Goal: Information Seeking & Learning: Learn about a topic

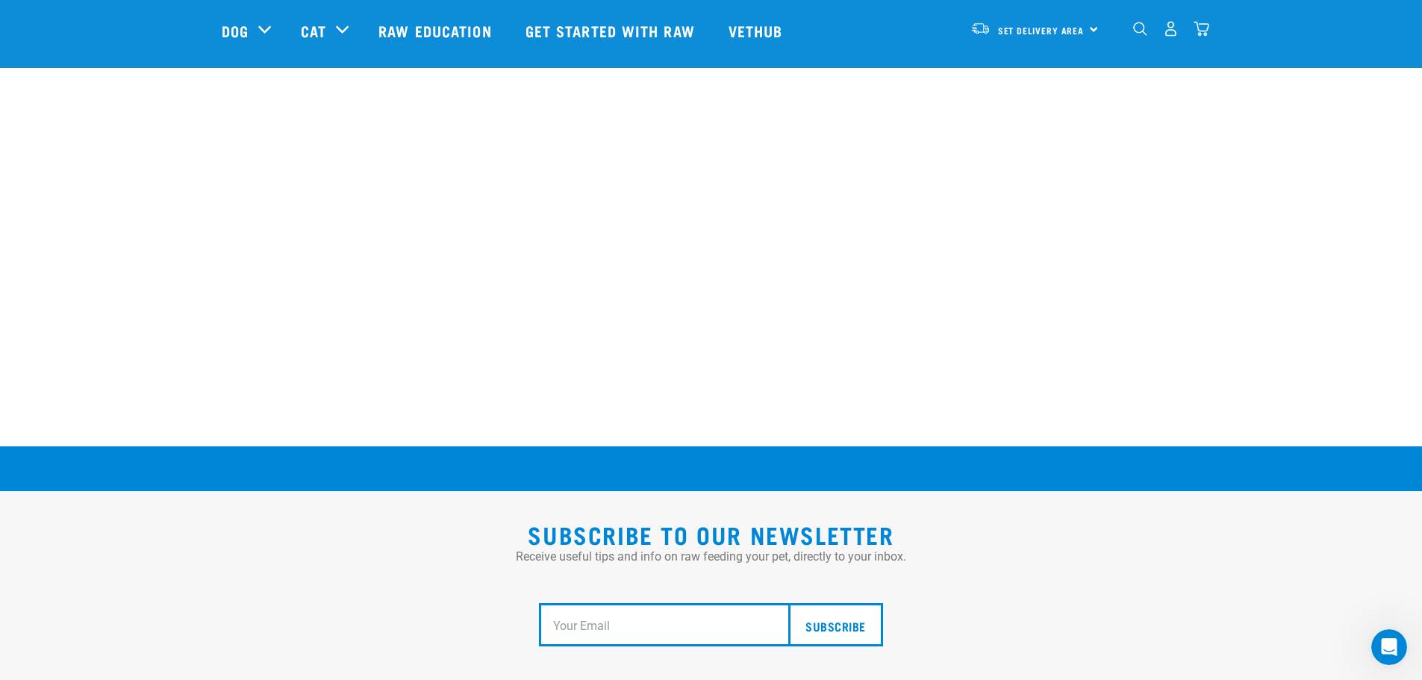
scroll to position [2762, 0]
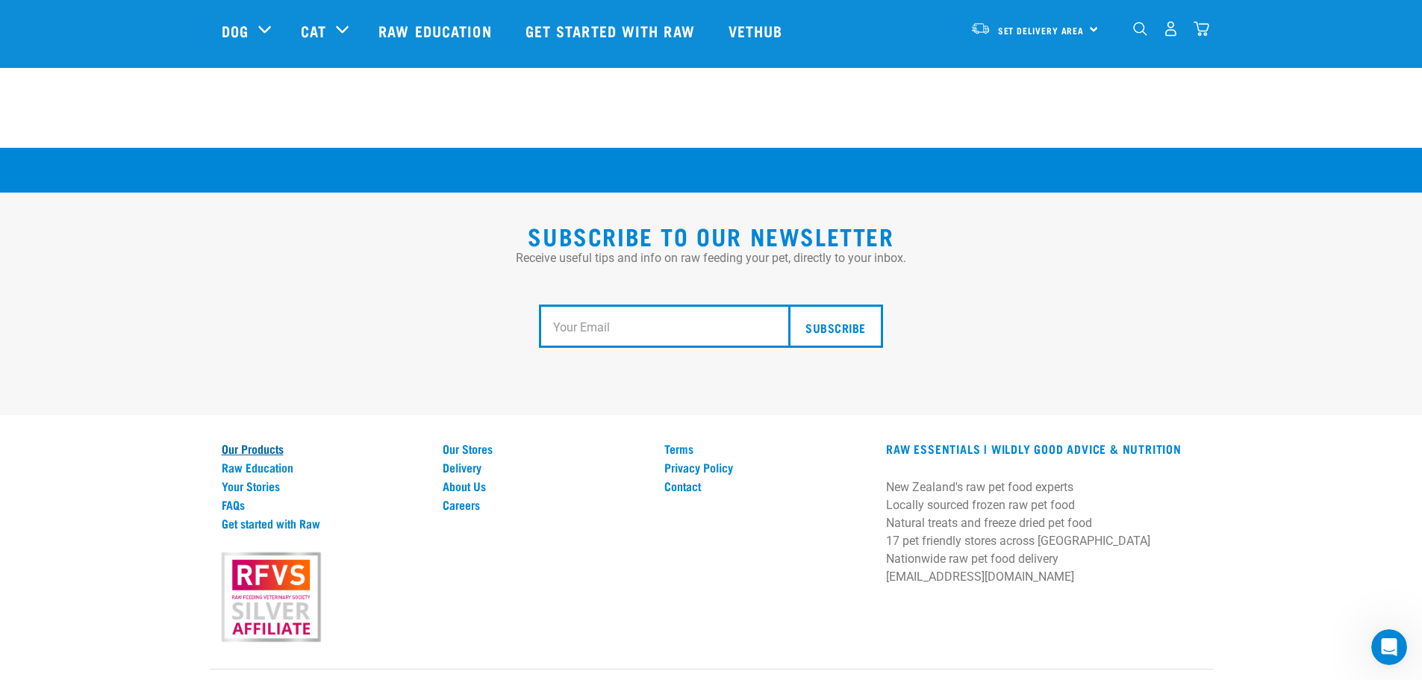
click at [225, 442] on link "Our Products" at bounding box center [324, 448] width 204 height 13
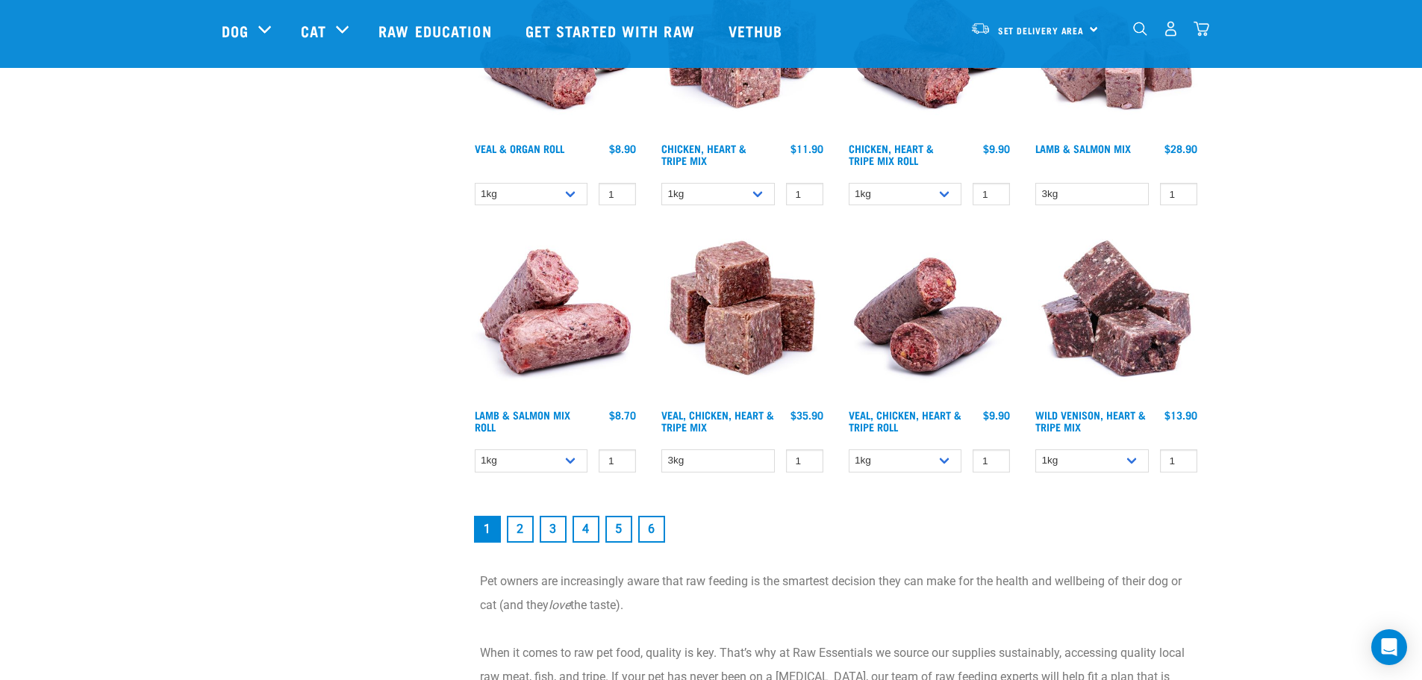
scroll to position [2090, 0]
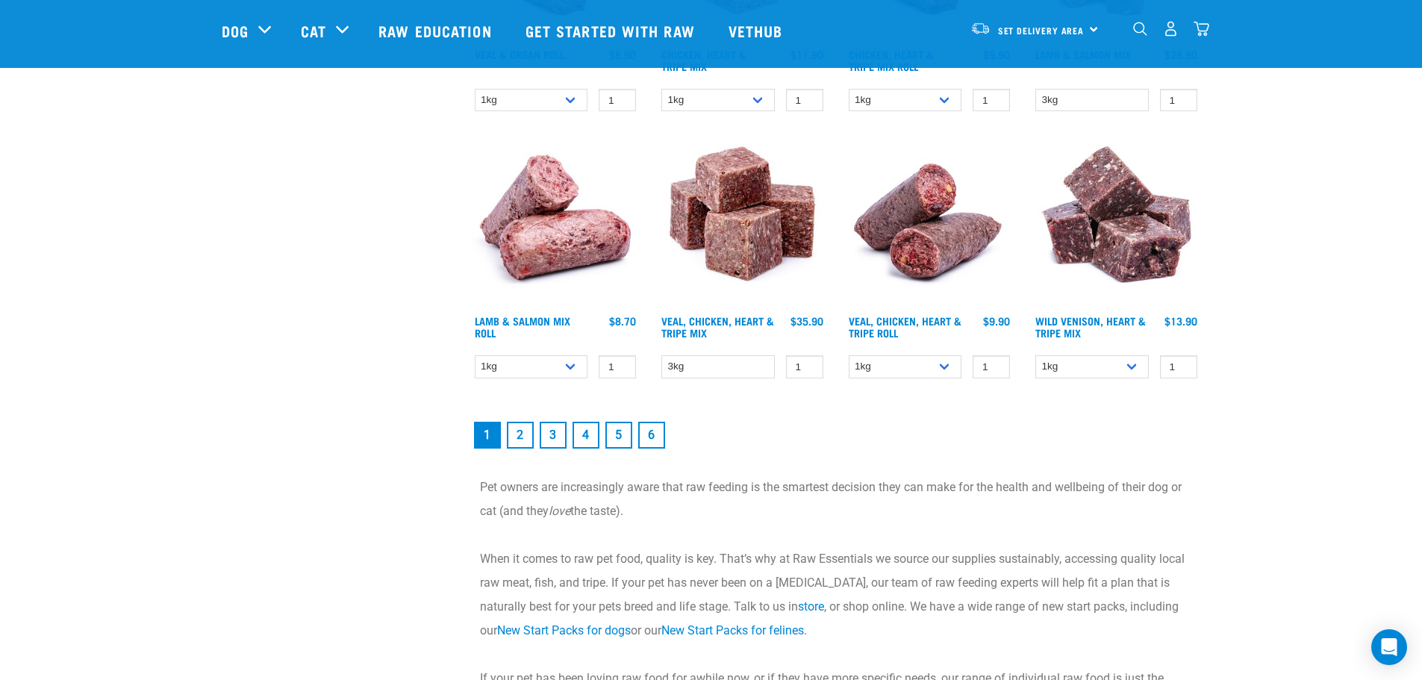
click at [510, 428] on link "2" at bounding box center [520, 435] width 27 height 27
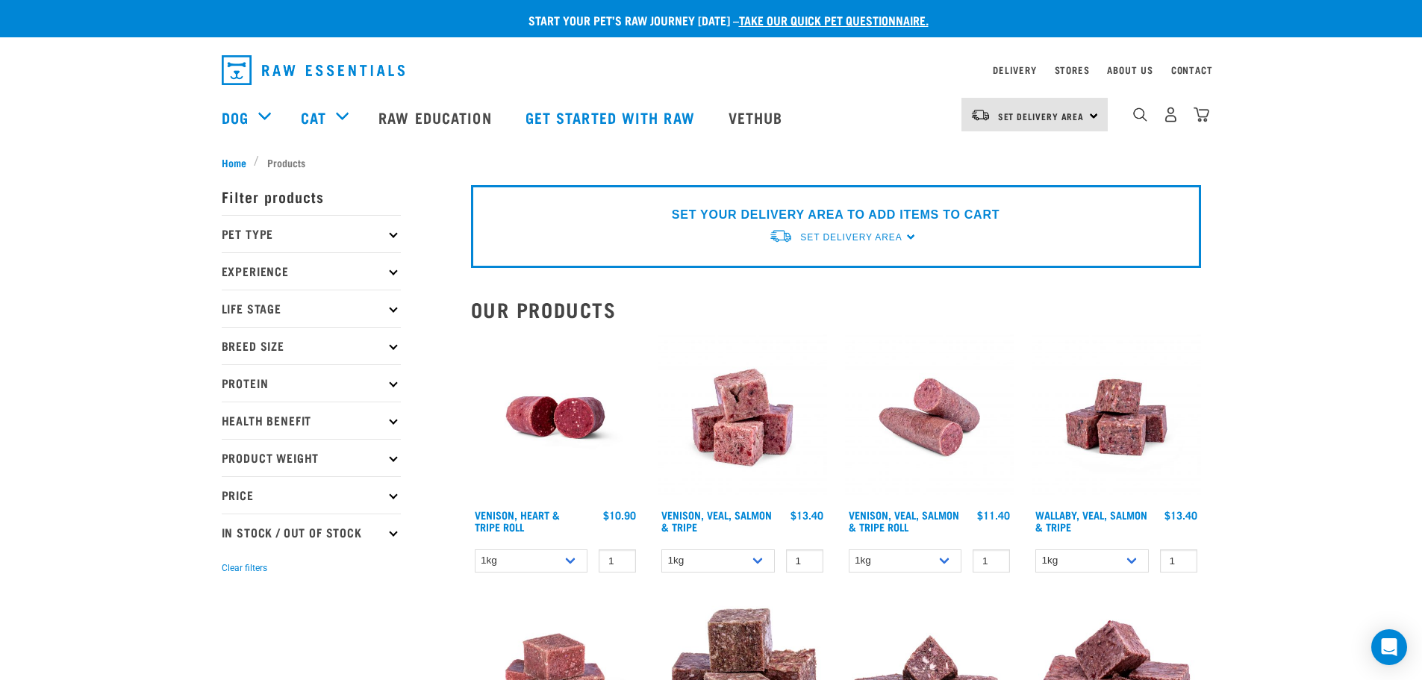
click at [333, 371] on p "Protein" at bounding box center [311, 382] width 179 height 37
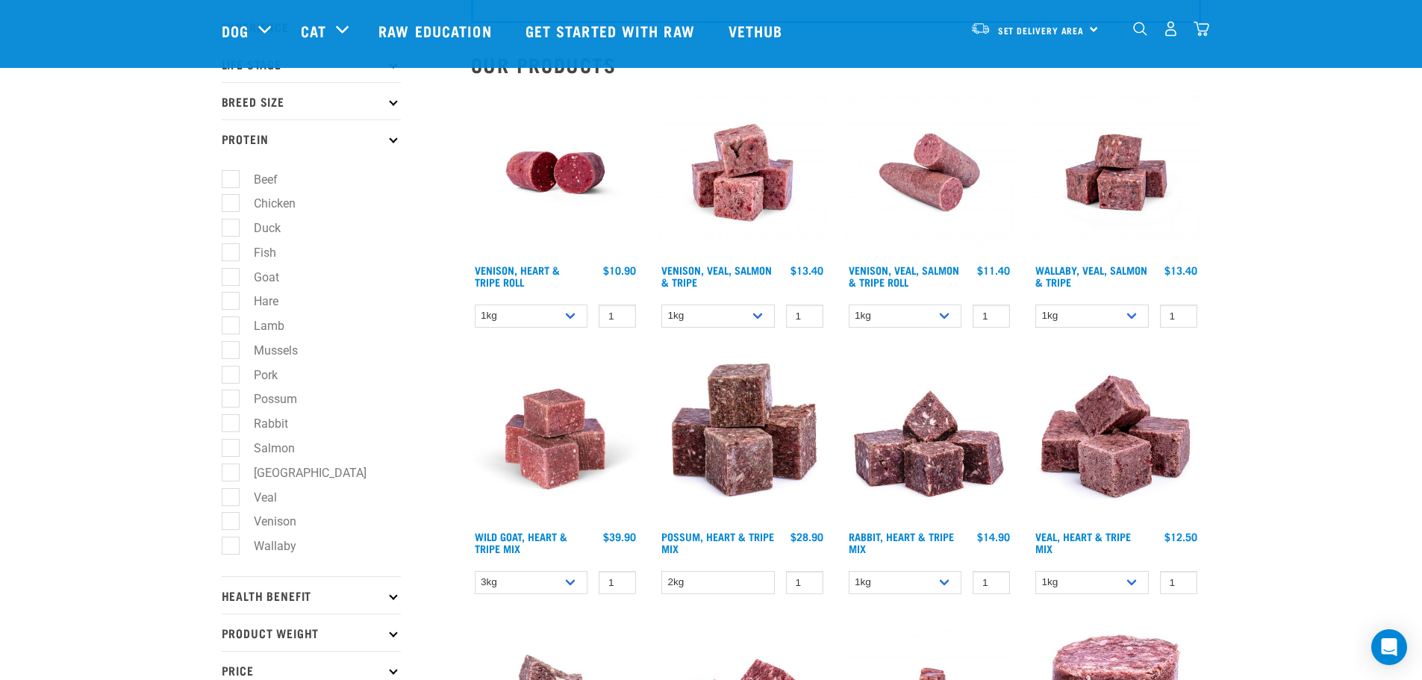
scroll to position [149, 0]
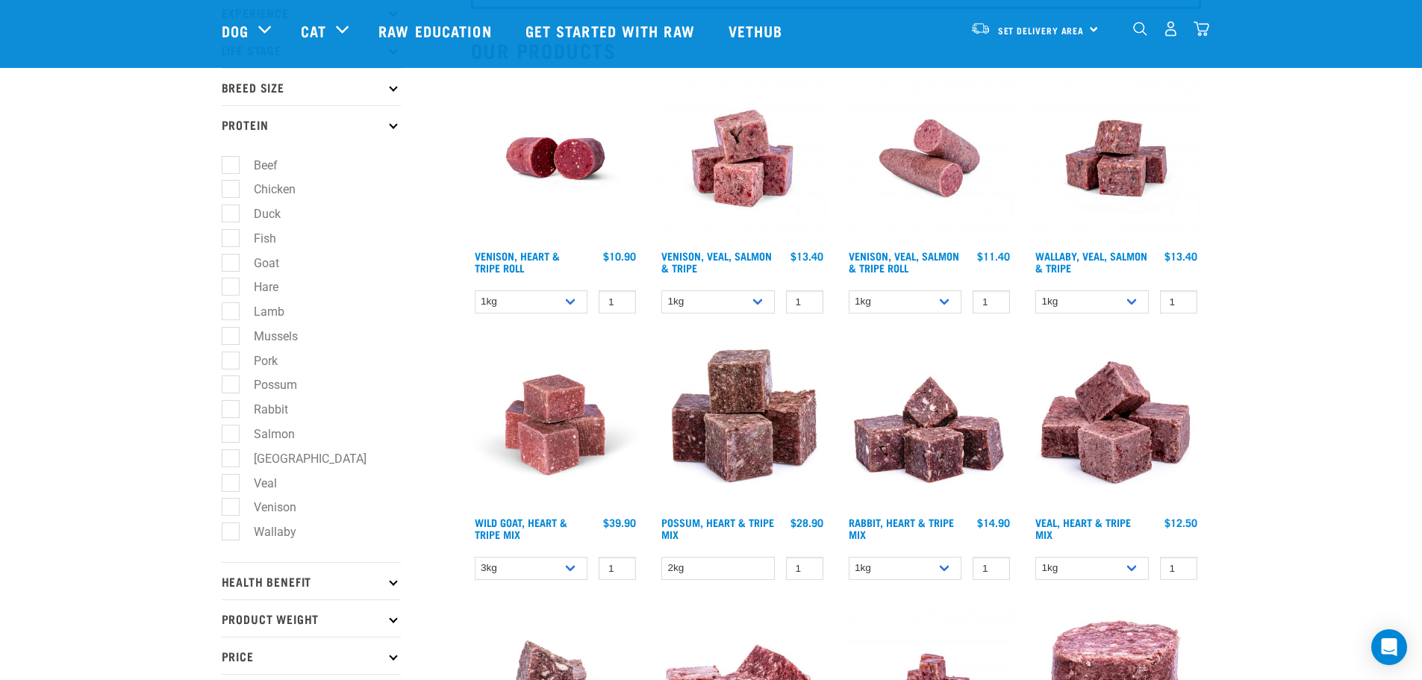
click at [252, 337] on label "Mussels" at bounding box center [267, 336] width 74 height 19
click at [231, 337] on input "Mussels" at bounding box center [227, 333] width 10 height 10
checkbox input "true"
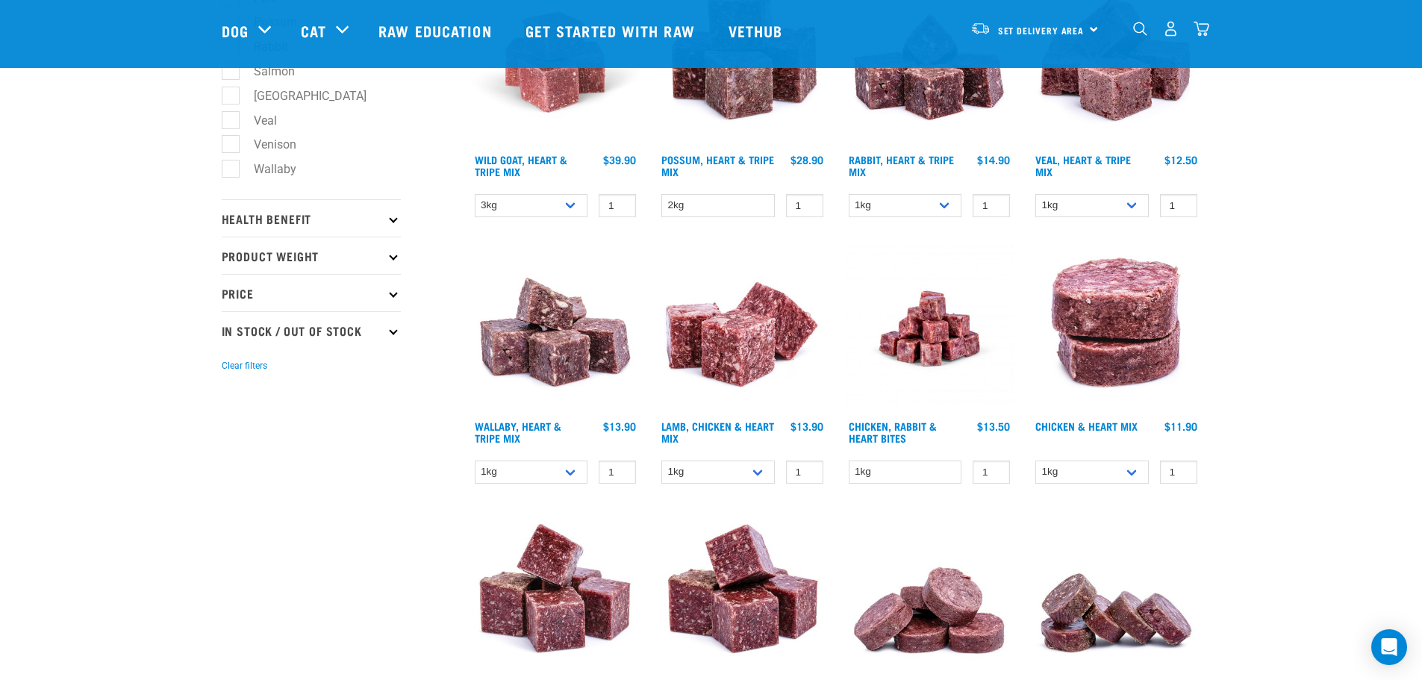
scroll to position [597, 0]
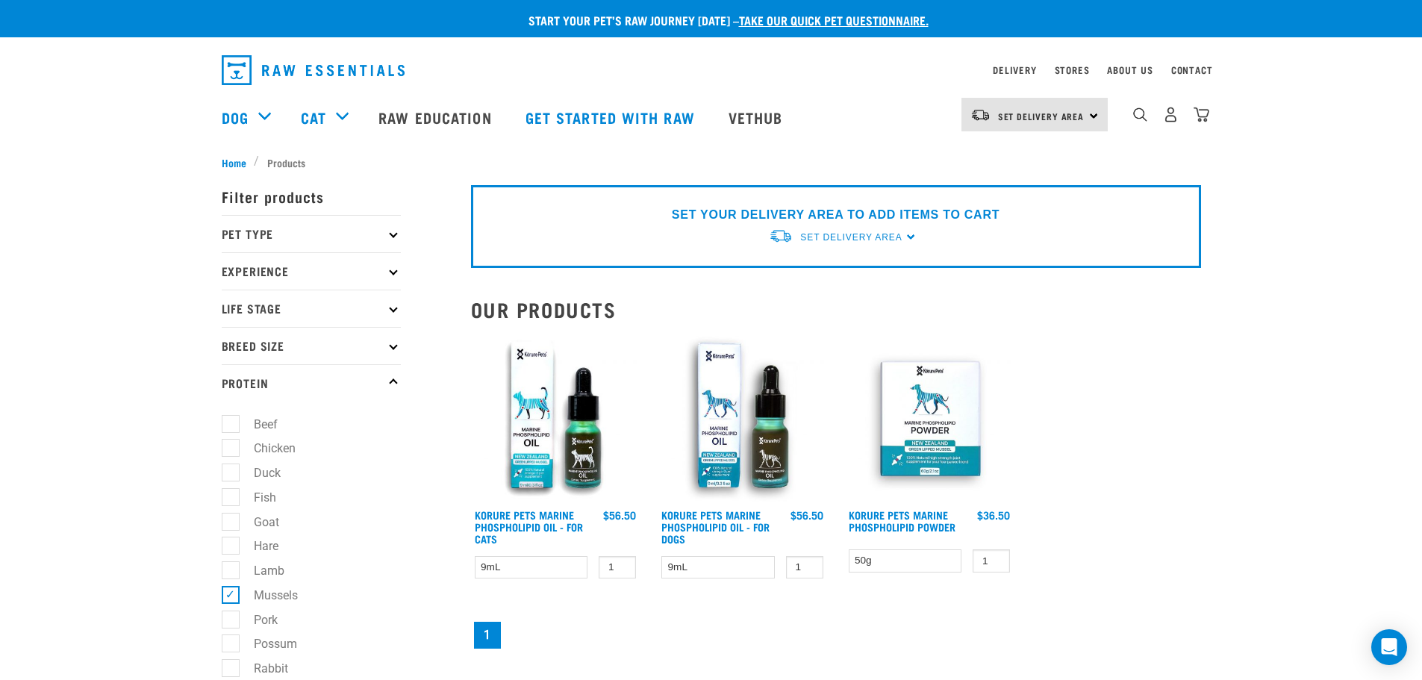
click at [264, 237] on p "Pet Type" at bounding box center [311, 233] width 179 height 37
click at [1220, 453] on div "Start your pet’s raw journey today – take our quick pet questionnaire. Delivery…" at bounding box center [711, 544] width 1422 height 1088
click at [769, 128] on link "Vethub" at bounding box center [758, 117] width 88 height 60
click at [319, 75] on img "dropdown navigation" at bounding box center [313, 70] width 183 height 30
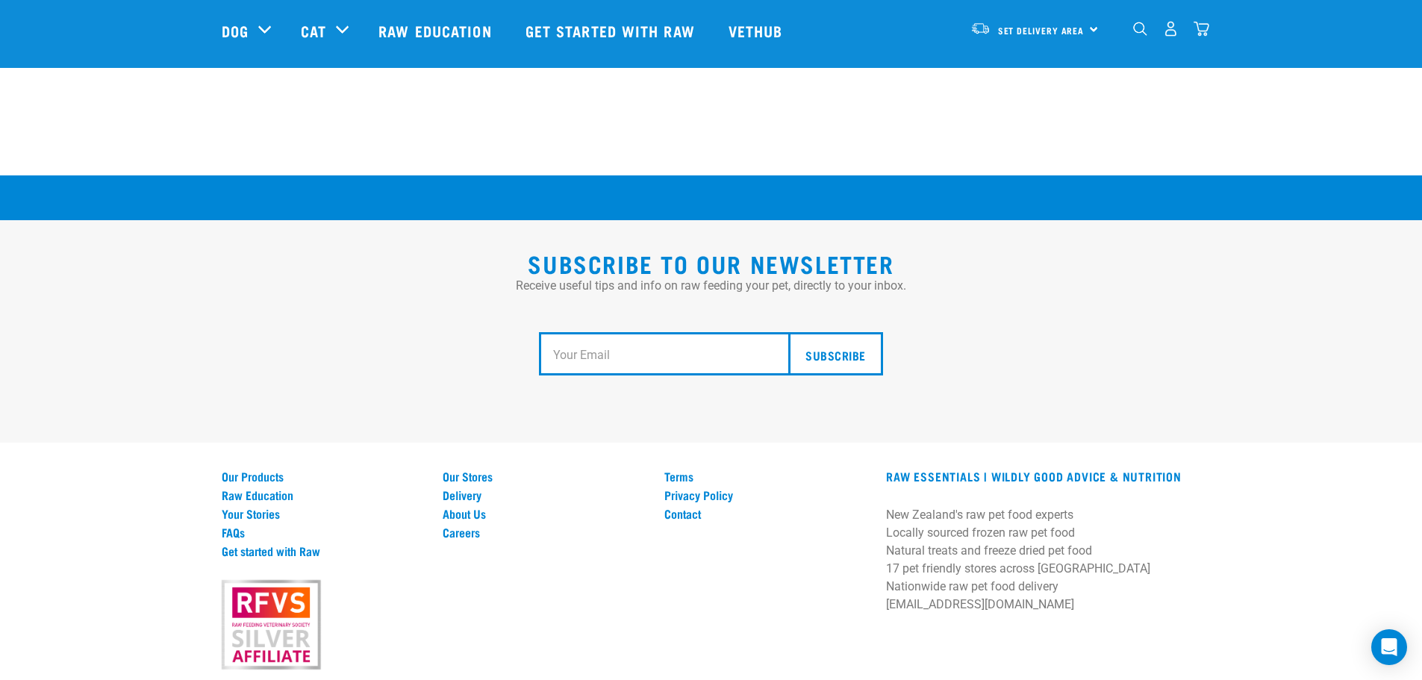
scroll to position [2804, 0]
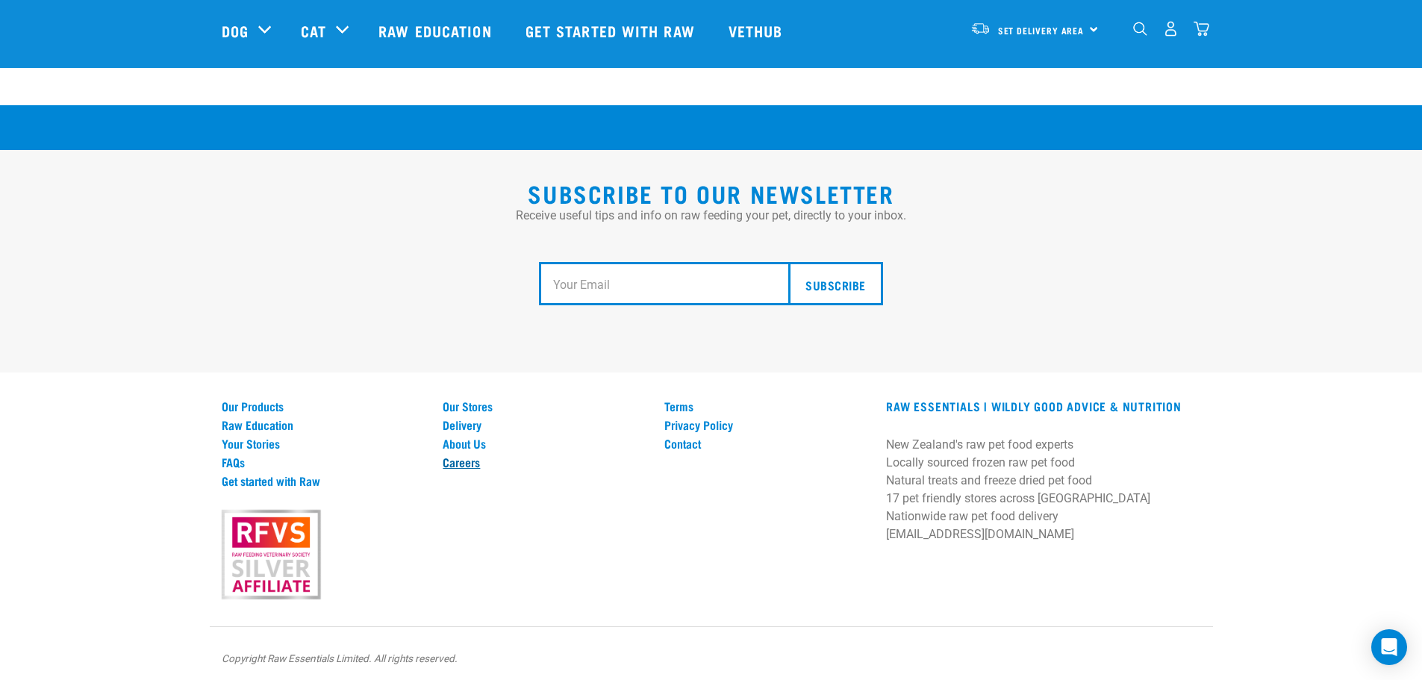
click at [476, 461] on link "Careers" at bounding box center [545, 461] width 204 height 13
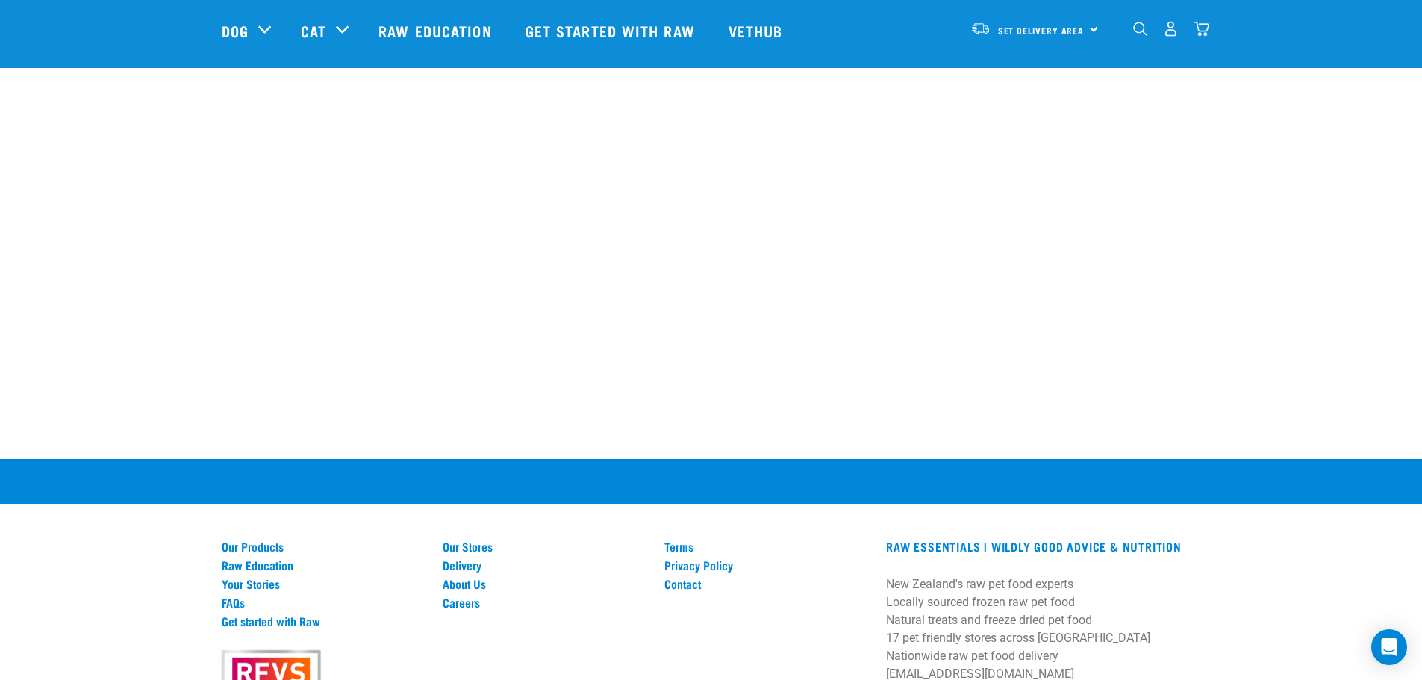
scroll to position [1041, 0]
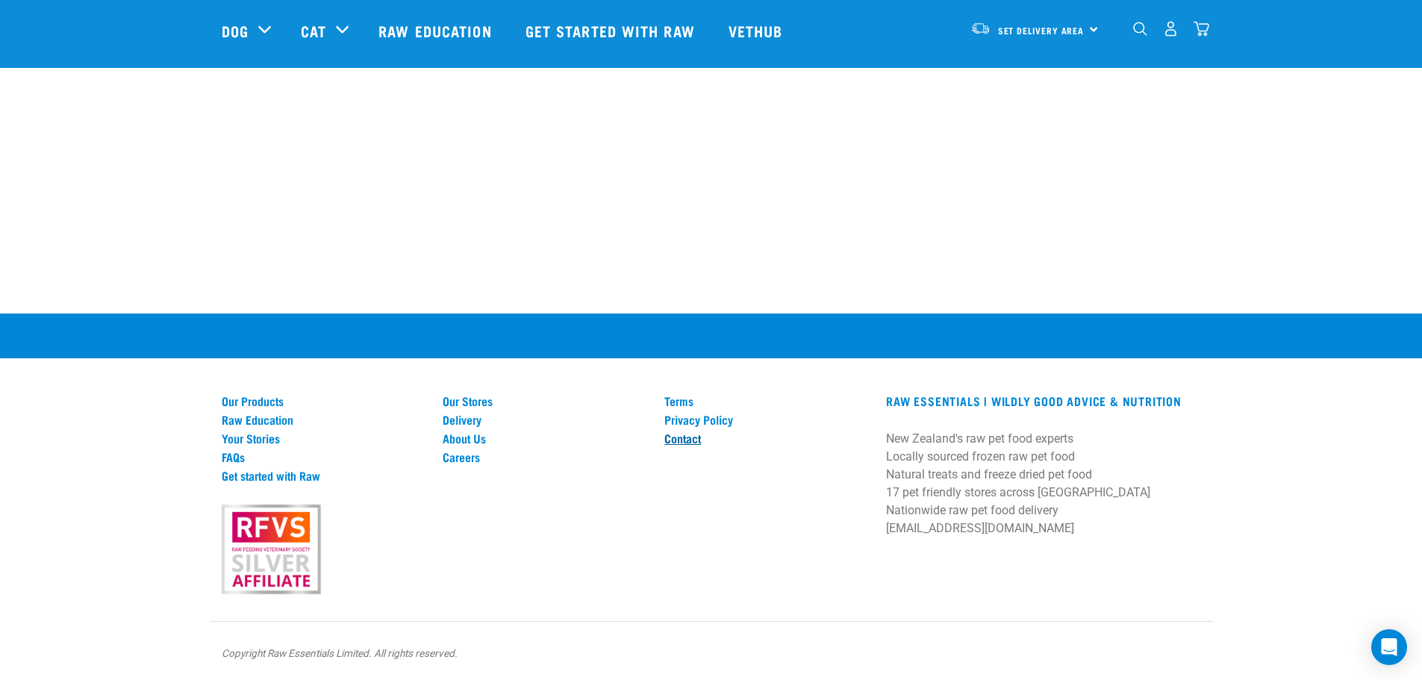
click at [686, 443] on link "Contact" at bounding box center [766, 437] width 204 height 13
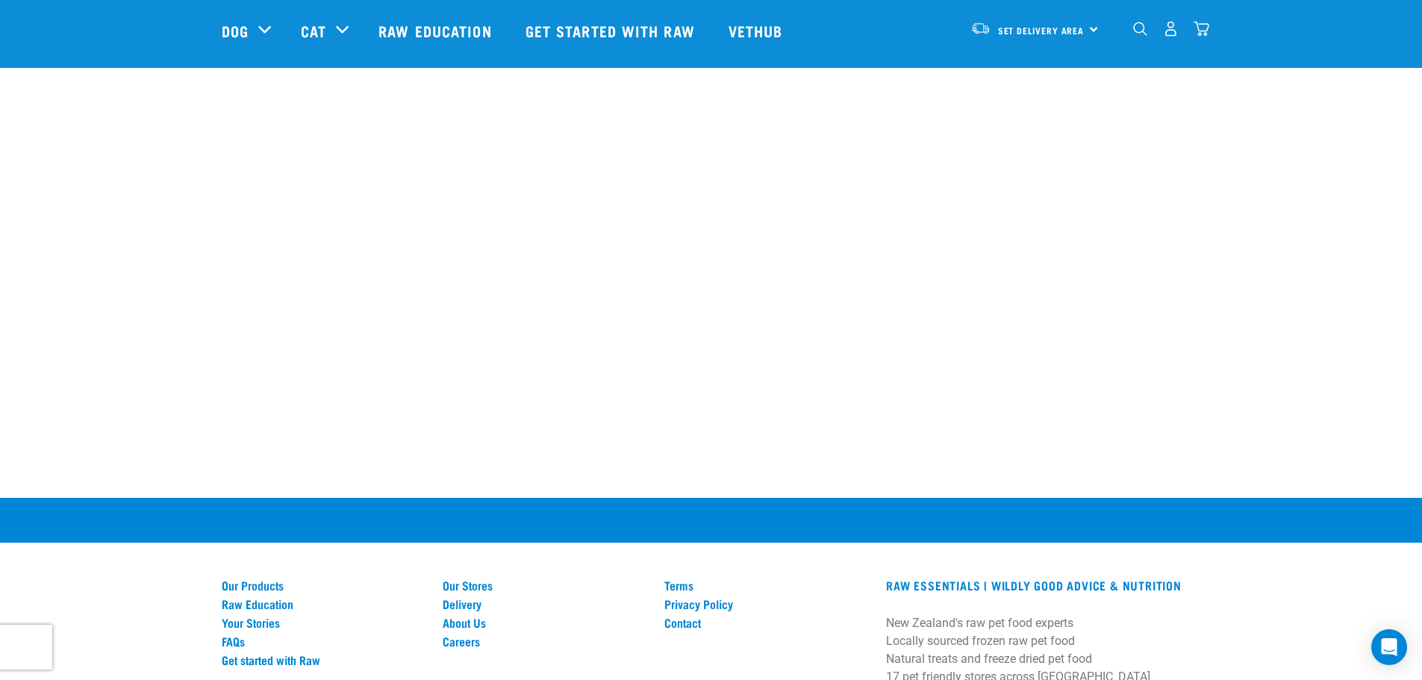
scroll to position [821, 0]
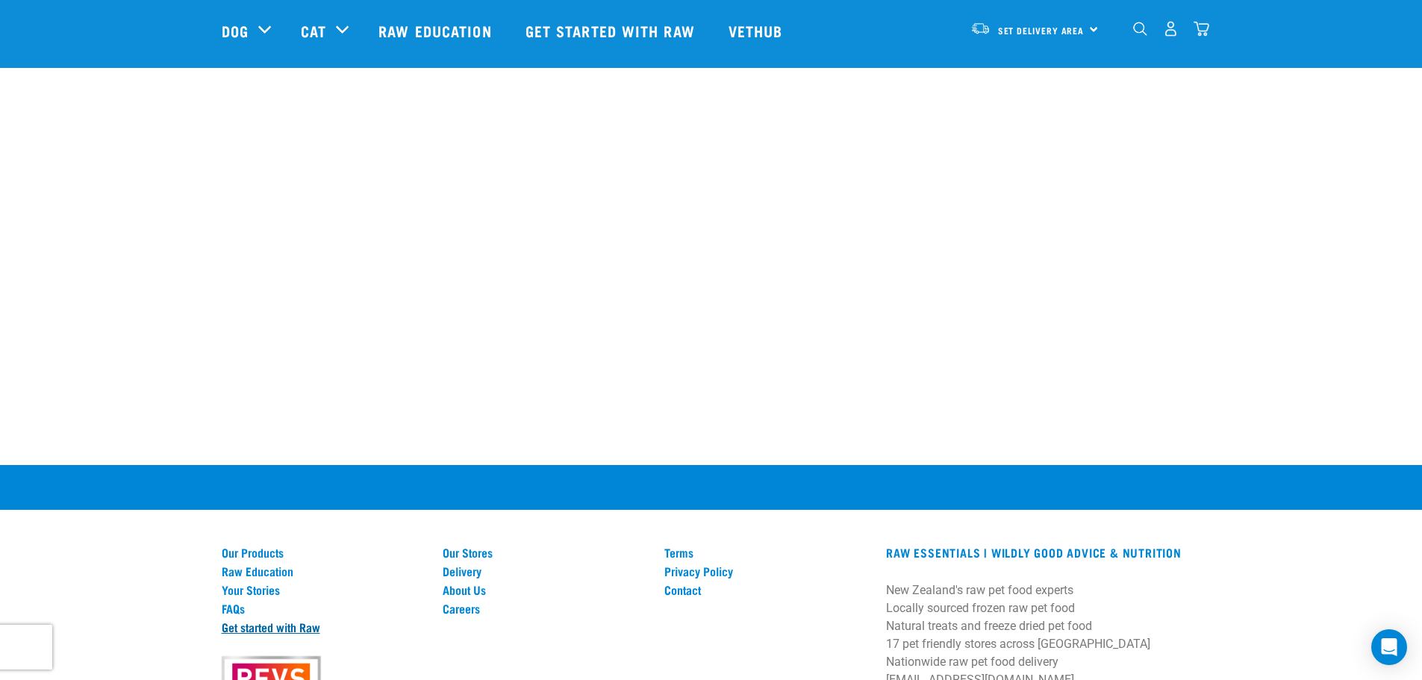
click at [279, 620] on link "Get started with Raw" at bounding box center [324, 626] width 204 height 13
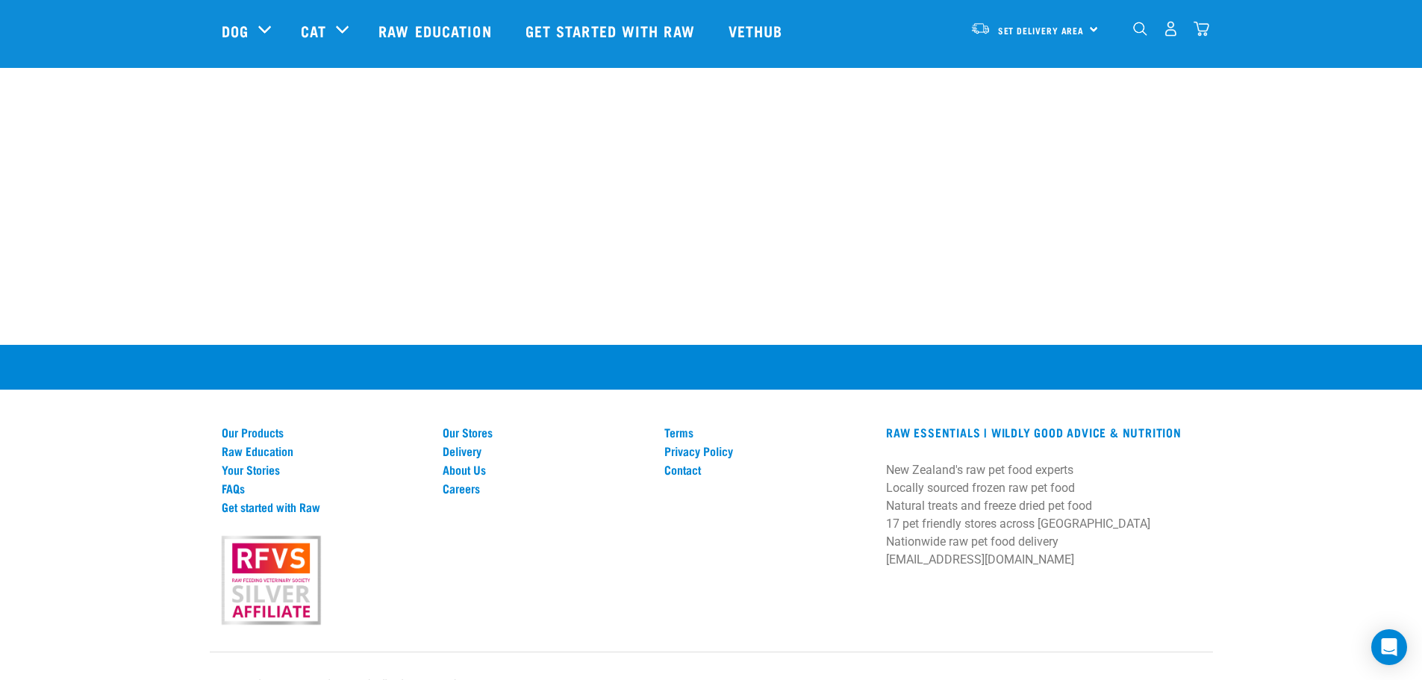
scroll to position [2094, 0]
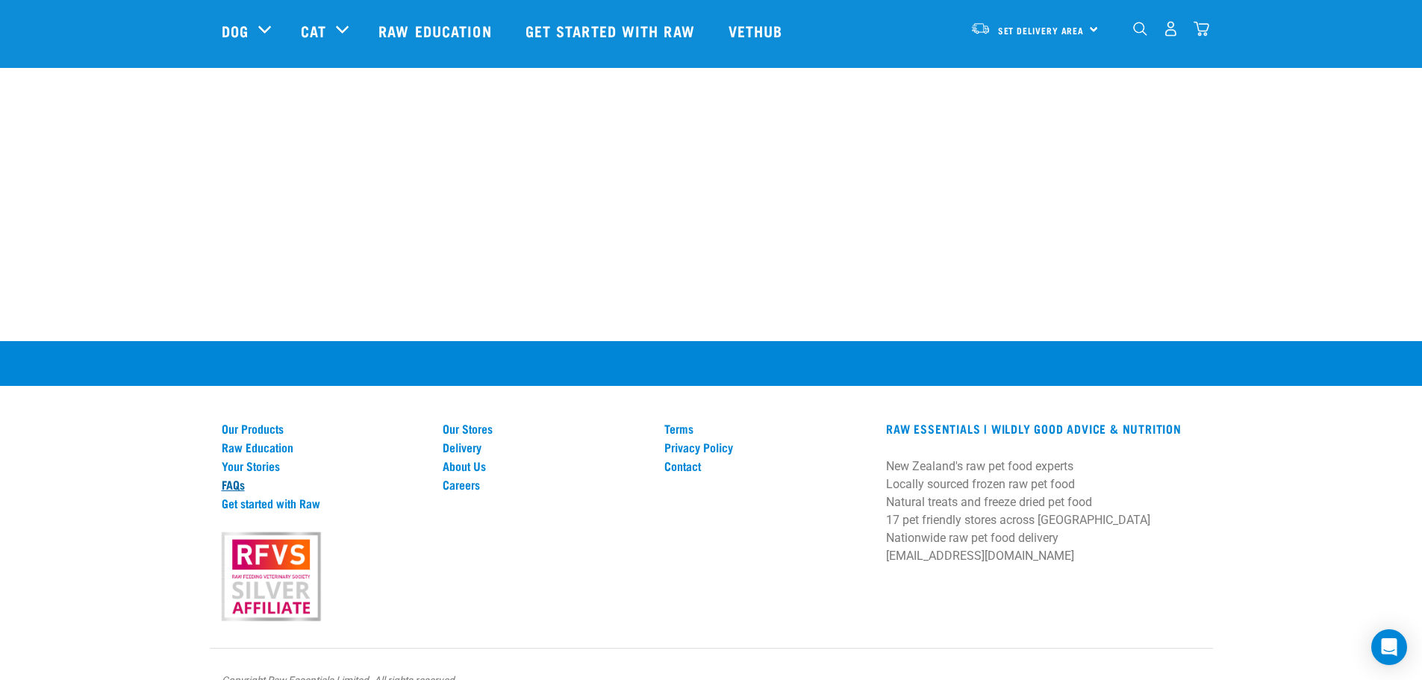
click at [240, 478] on link "FAQs" at bounding box center [324, 484] width 204 height 13
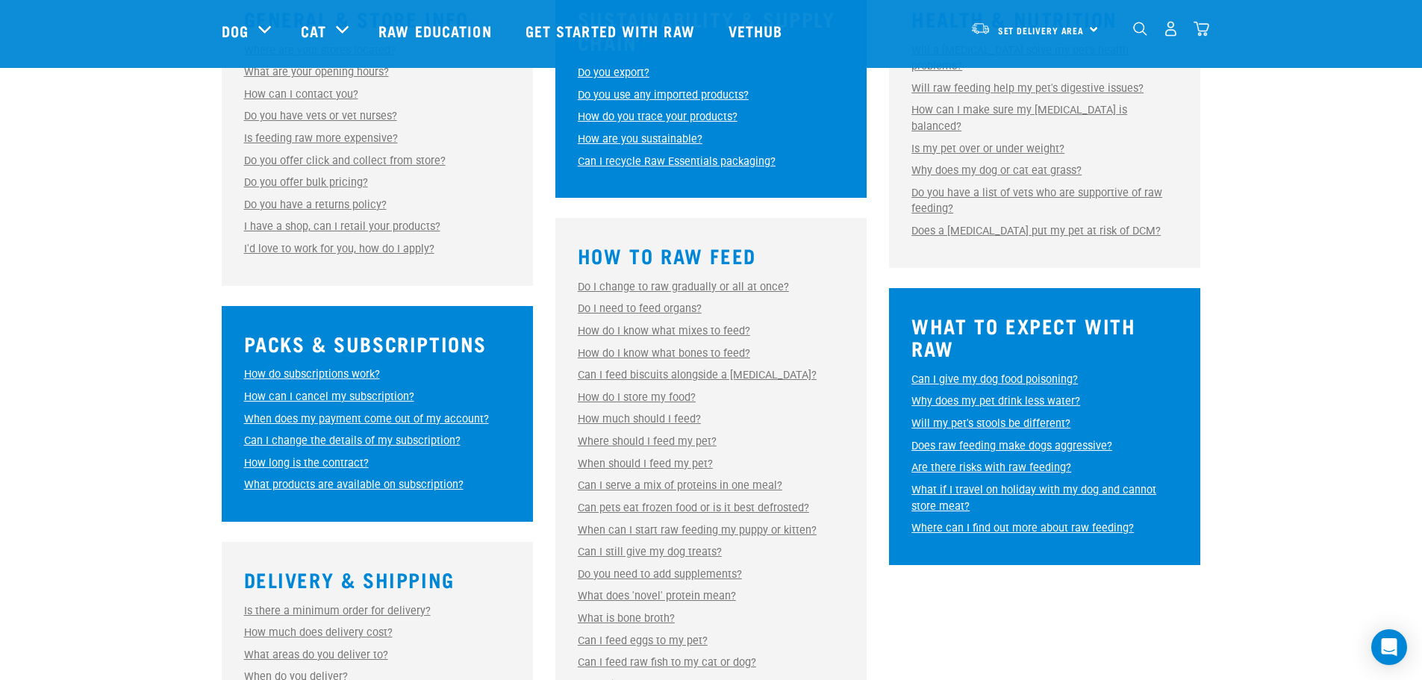
scroll to position [224, 0]
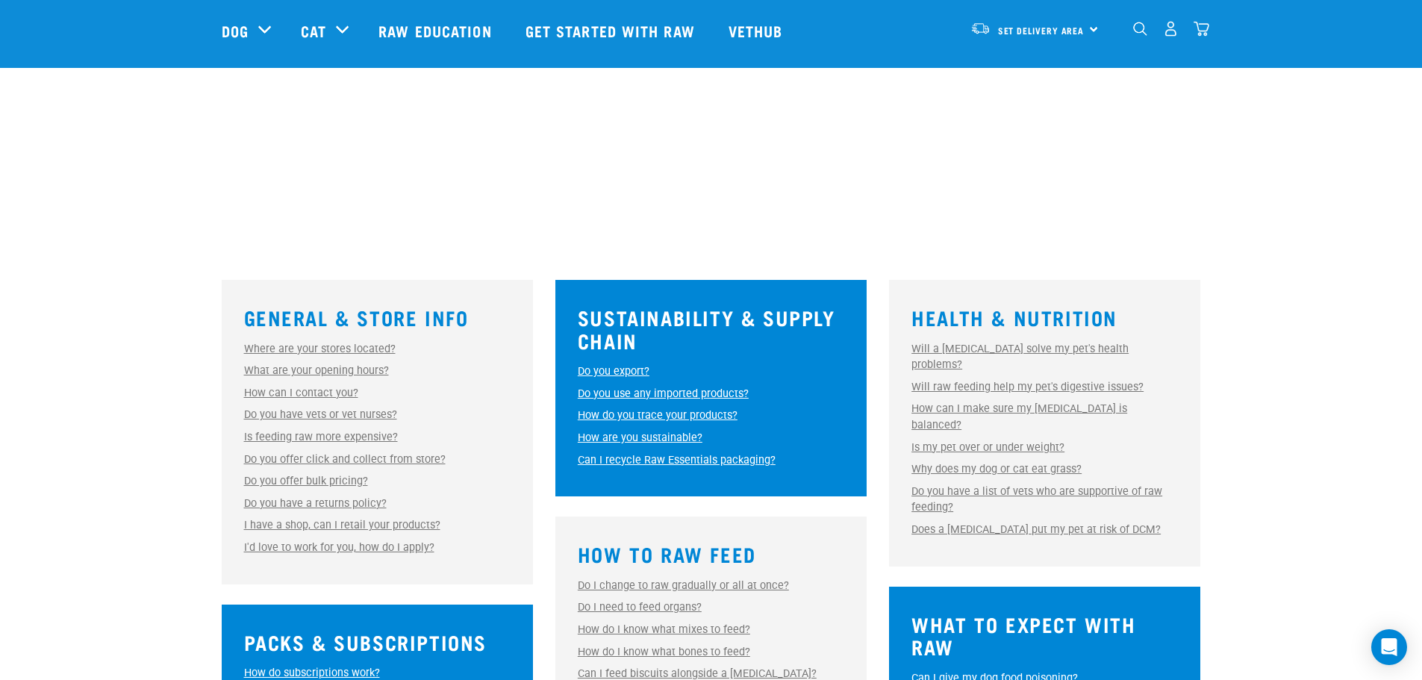
click at [615, 373] on link "Do you export?" at bounding box center [614, 371] width 72 height 13
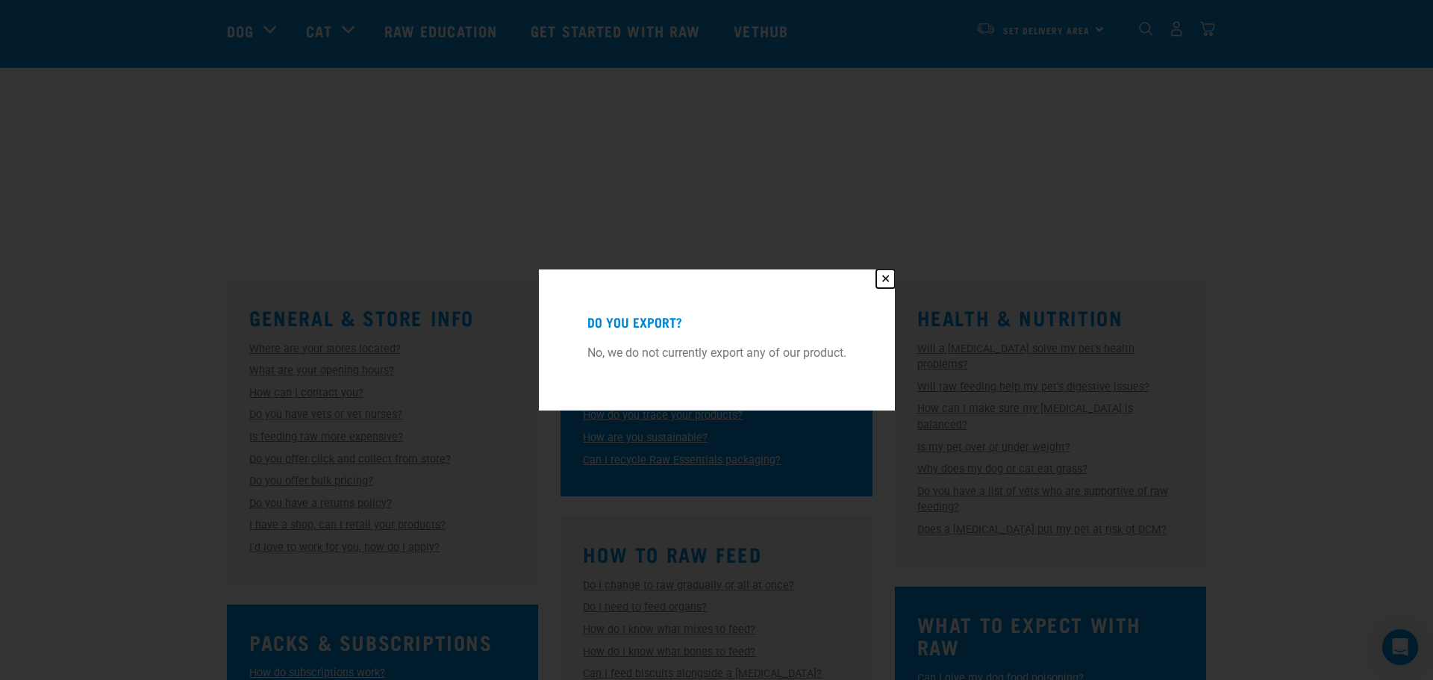
click at [885, 278] on button "✕" at bounding box center [885, 278] width 19 height 19
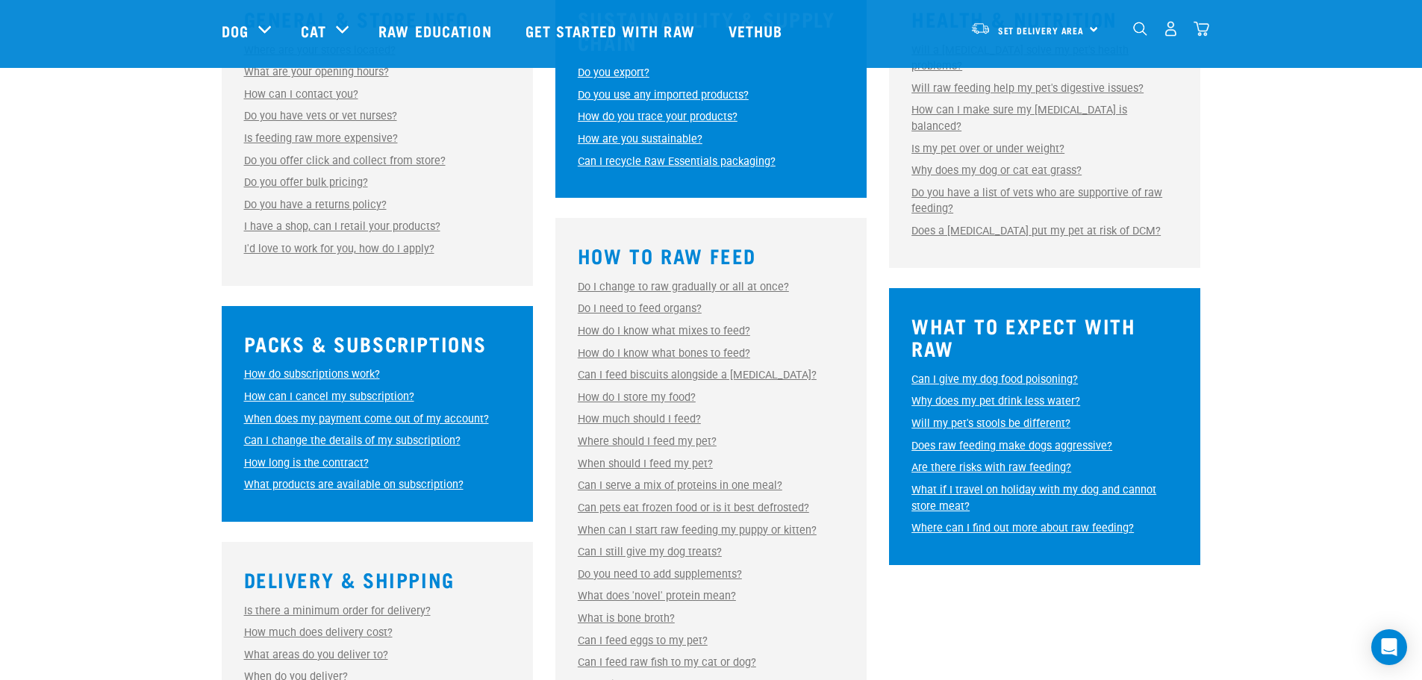
scroll to position [448, 0]
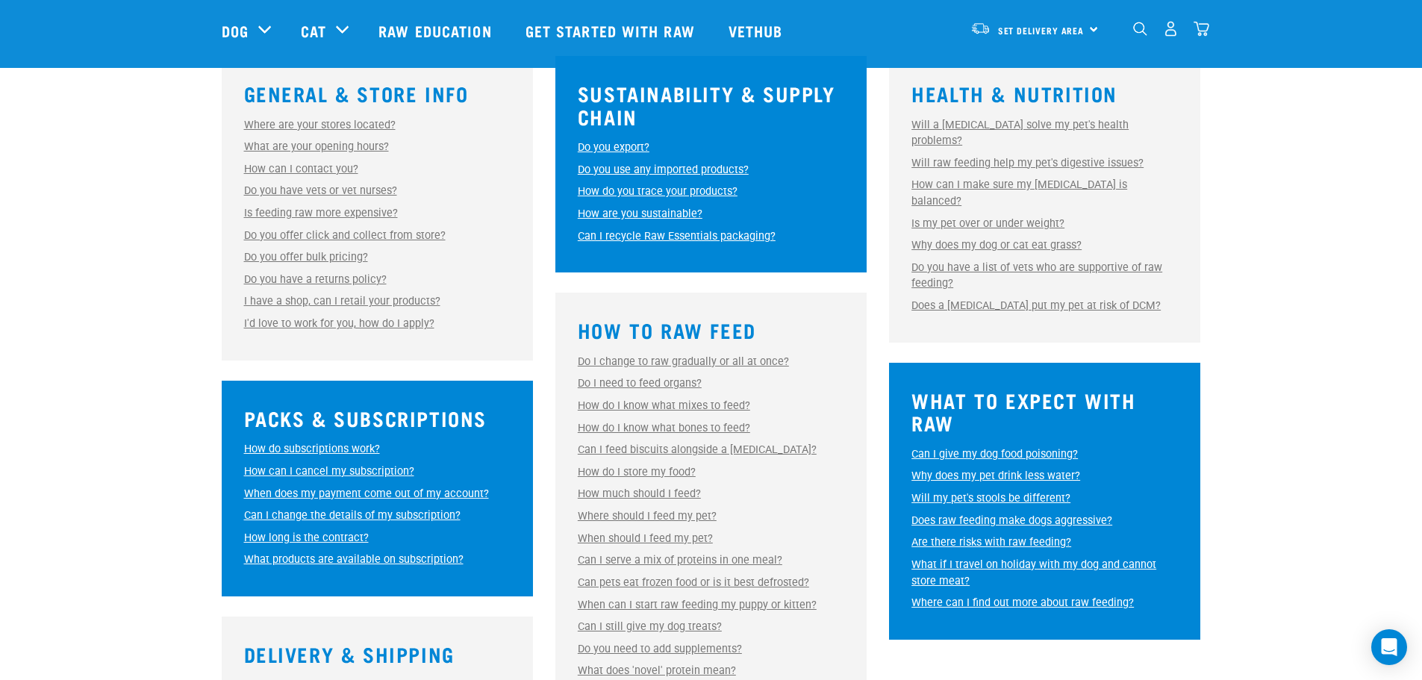
click at [352, 319] on link "I'd love to work for you, how do I apply?" at bounding box center [339, 323] width 190 height 13
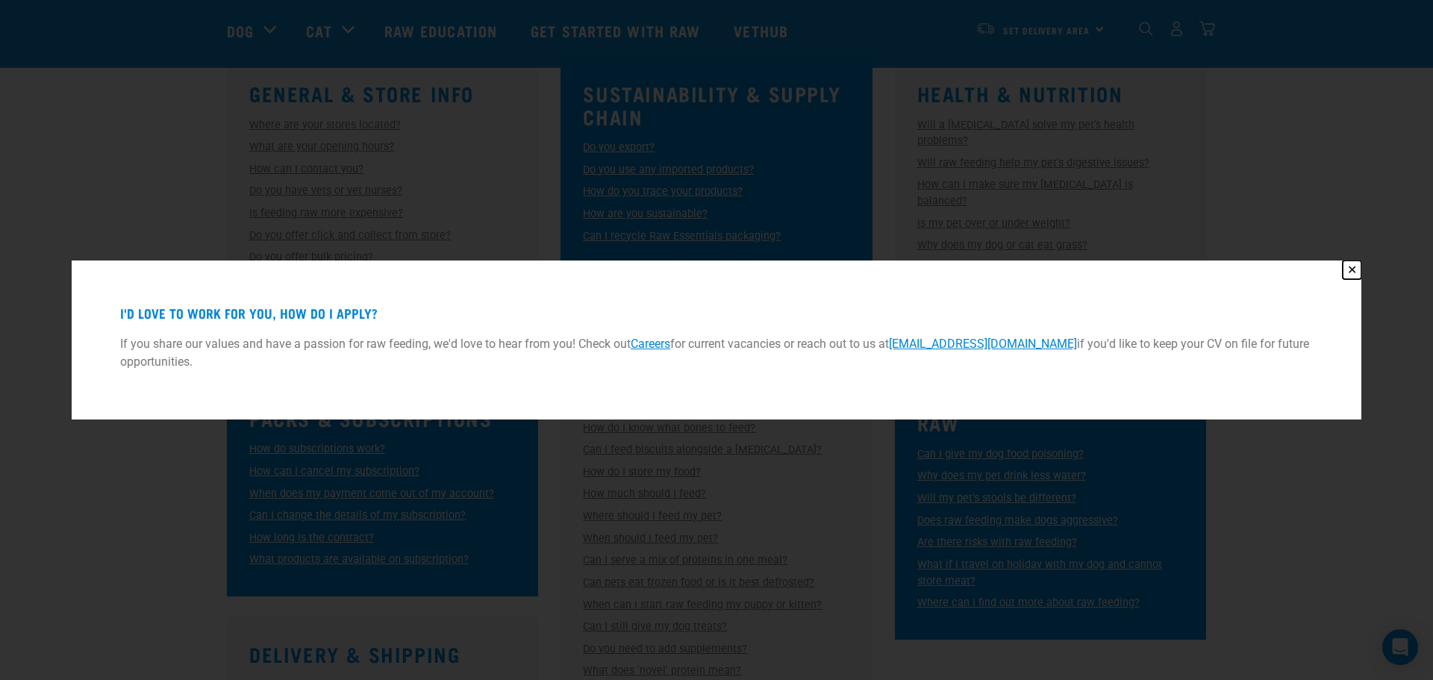
click at [1358, 269] on button "✕" at bounding box center [1352, 269] width 19 height 19
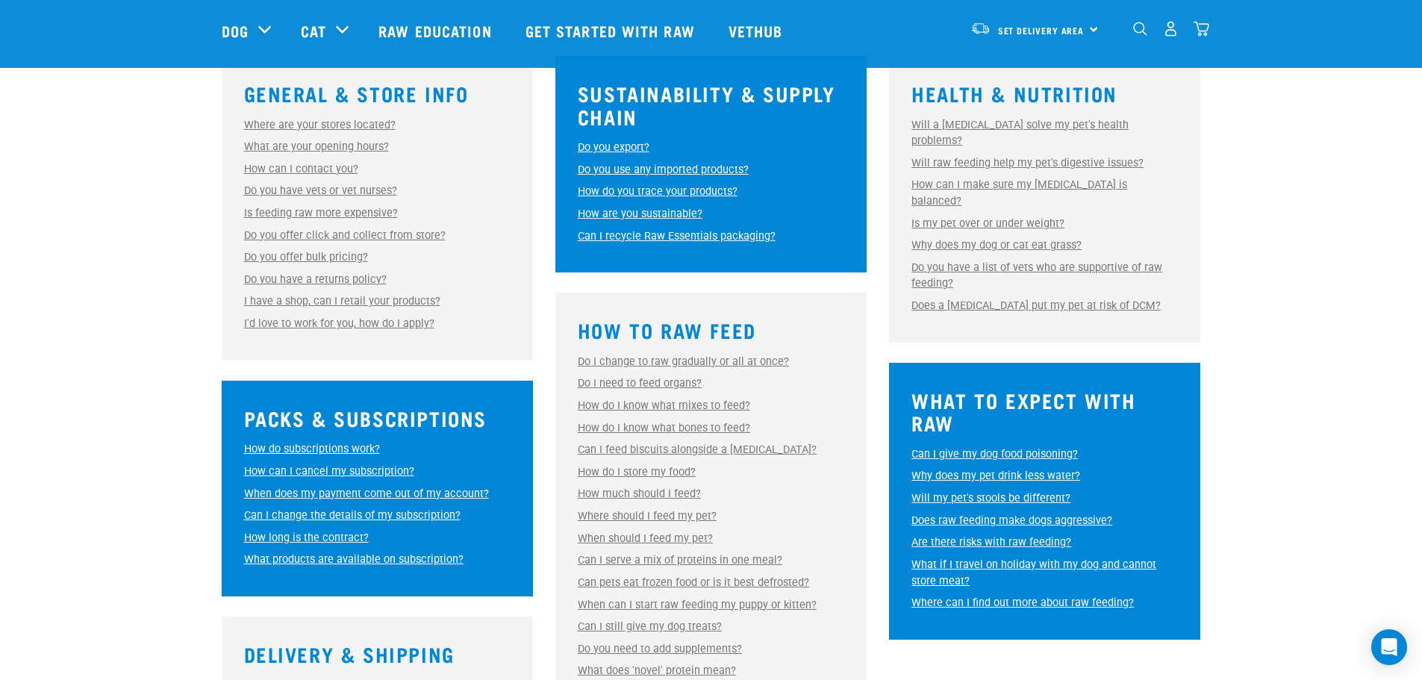
click at [307, 209] on link "Is feeding raw more expensive?" at bounding box center [321, 213] width 154 height 13
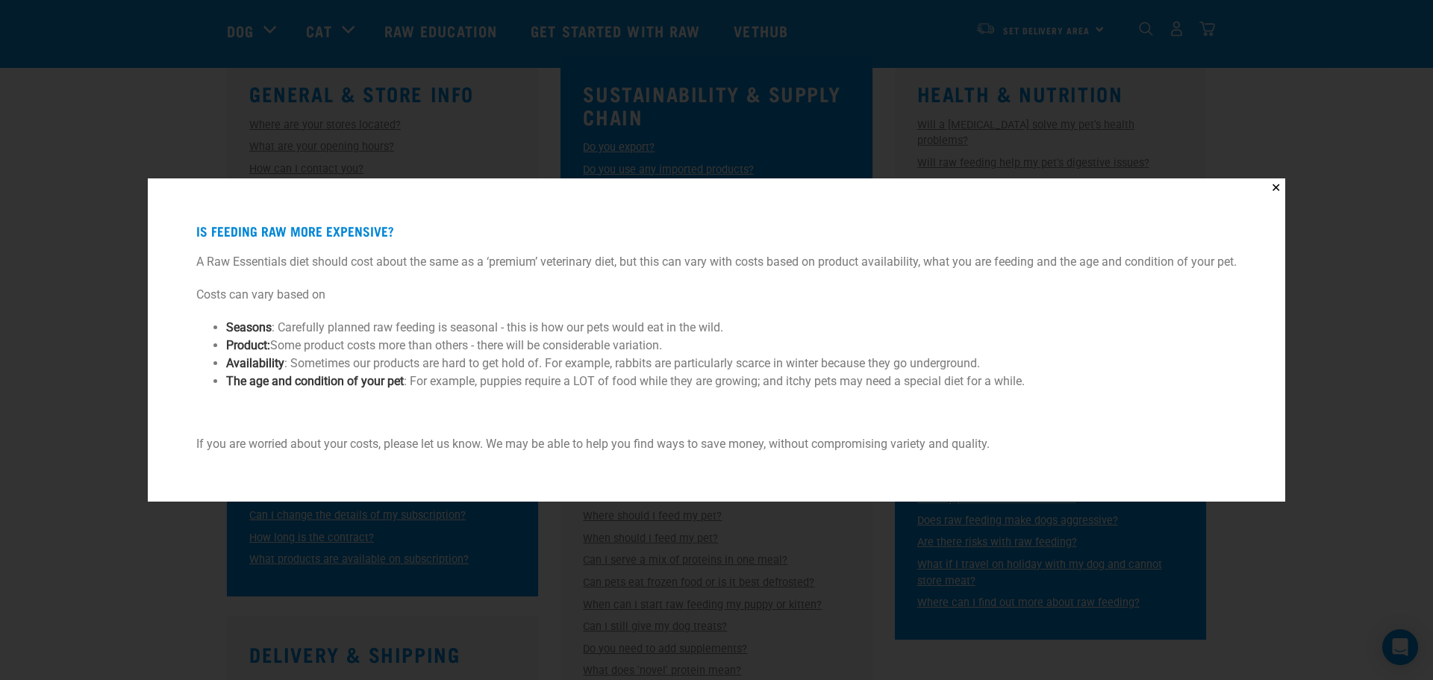
click at [1287, 193] on div "✕ Is feeding raw more expensive? A Raw Essentials diet should cost about the sa…" at bounding box center [716, 340] width 1433 height 680
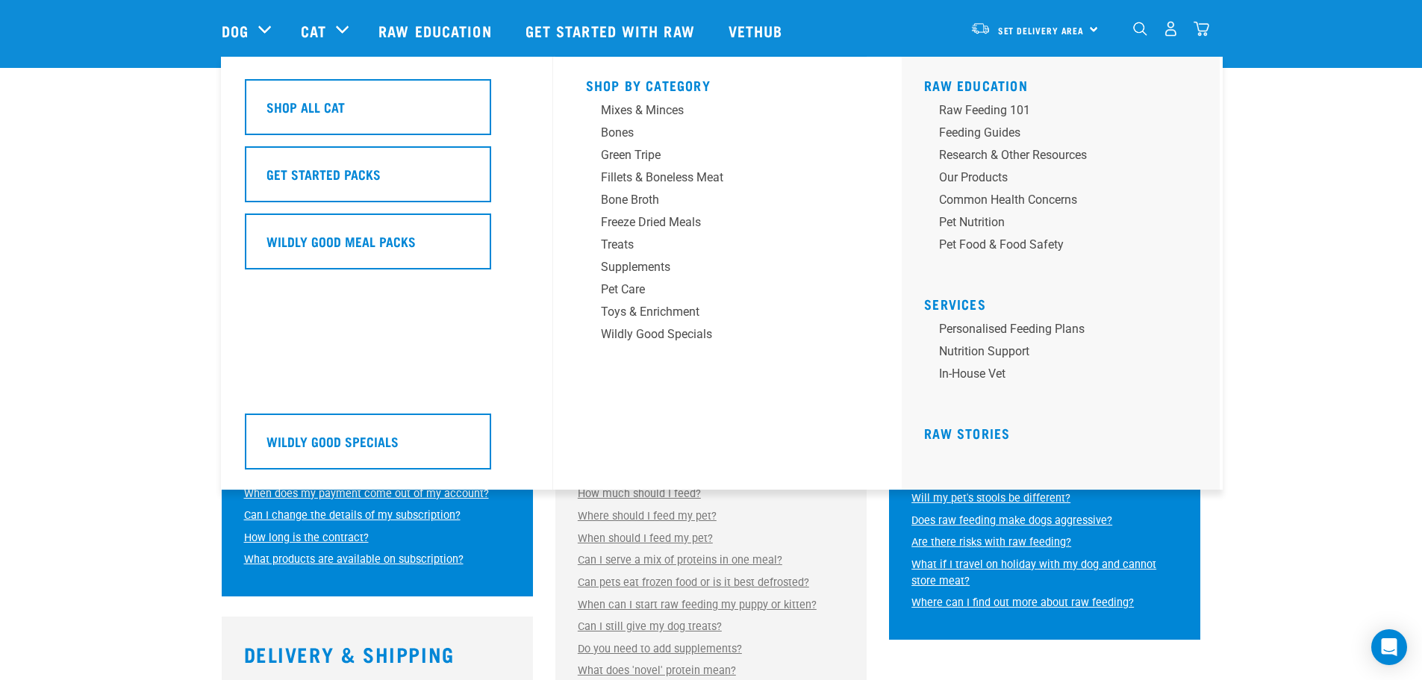
click at [346, 30] on div "Cat" at bounding box center [332, 31] width 63 height 60
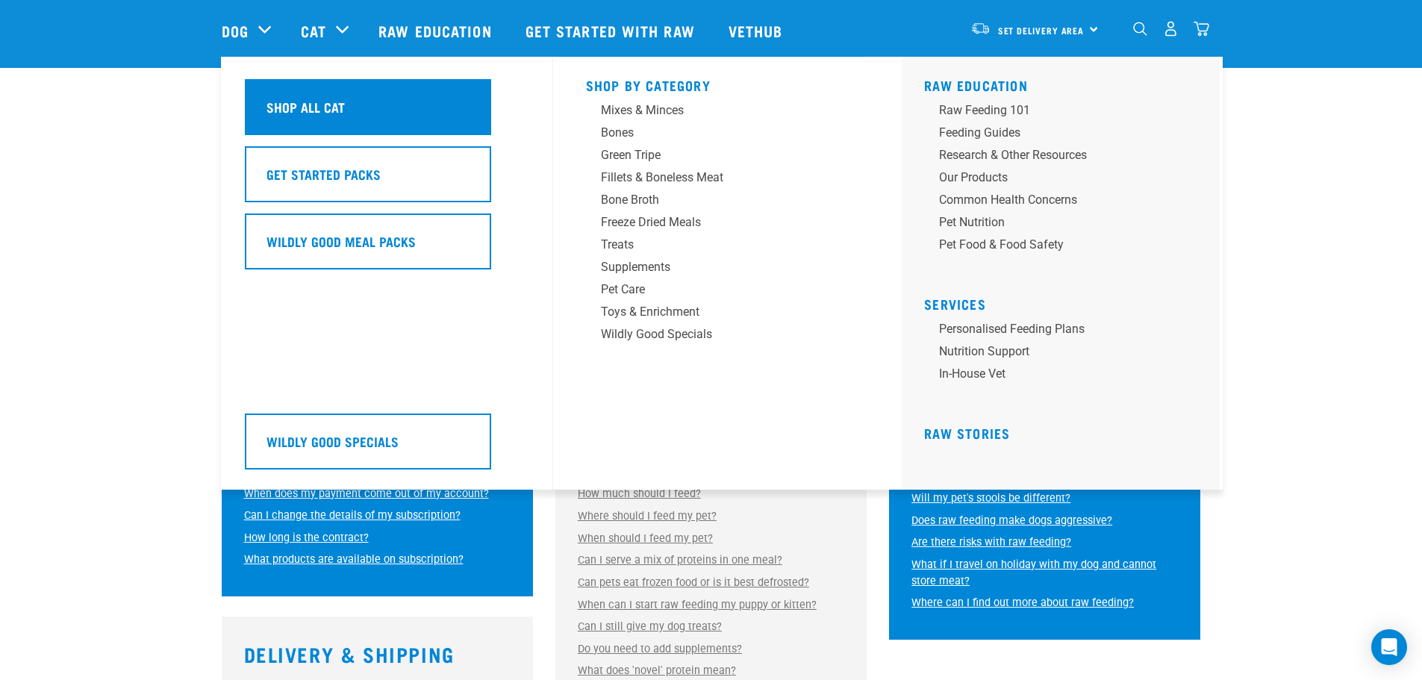
click at [419, 90] on div "Shop All Cat" at bounding box center [368, 107] width 246 height 56
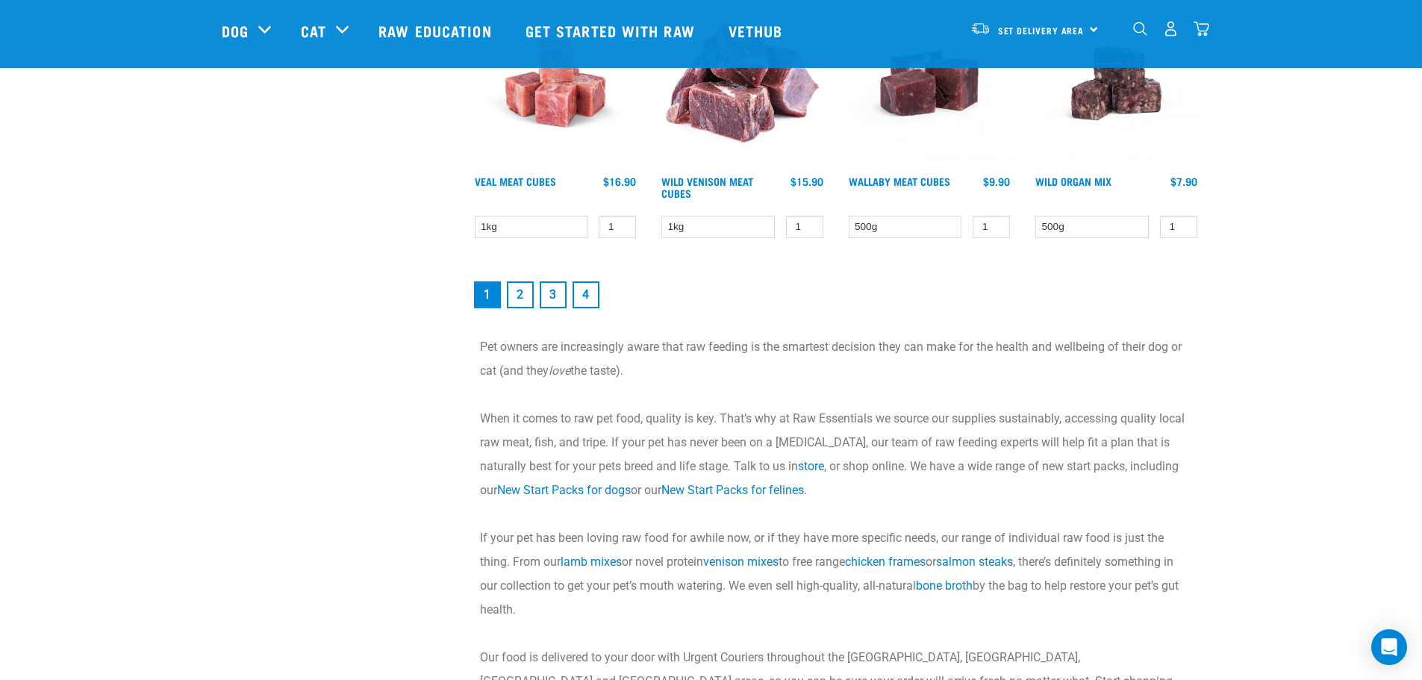
scroll to position [2015, 0]
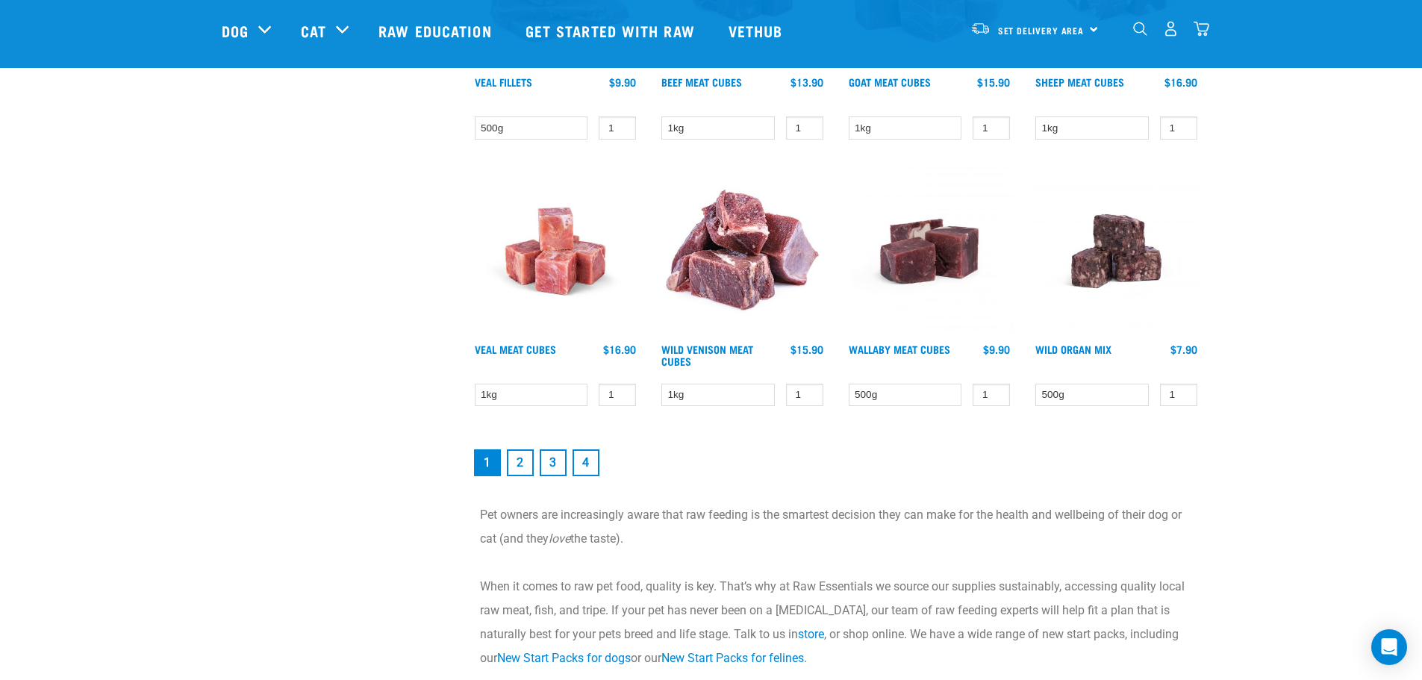
click at [522, 467] on link "2" at bounding box center [520, 462] width 27 height 27
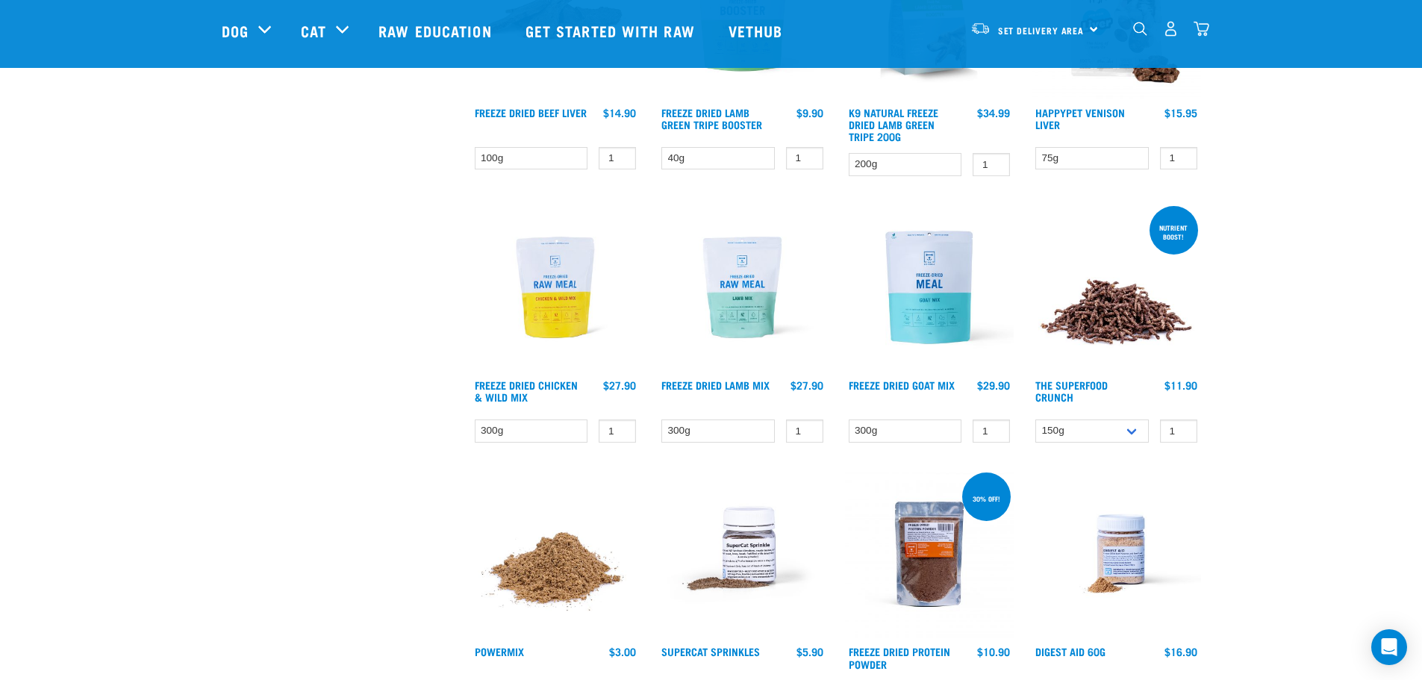
scroll to position [1791, 0]
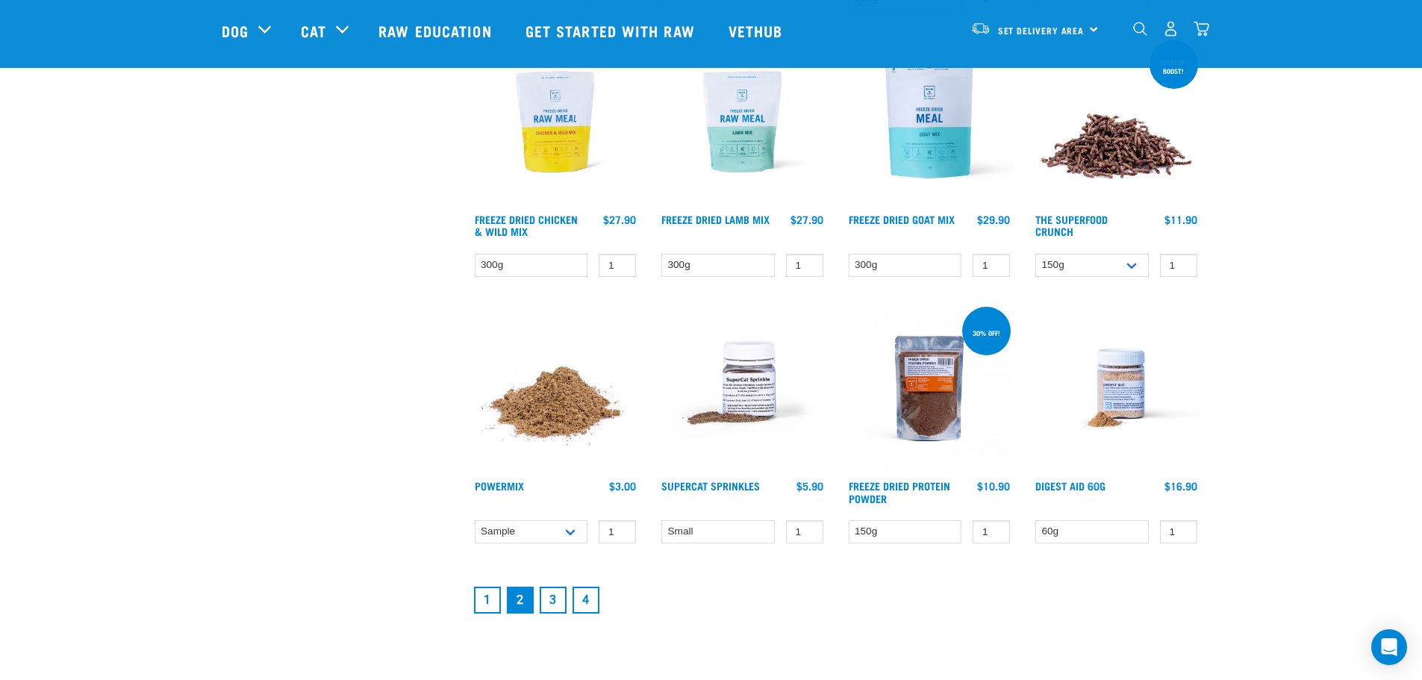
click at [552, 438] on img at bounding box center [555, 388] width 169 height 169
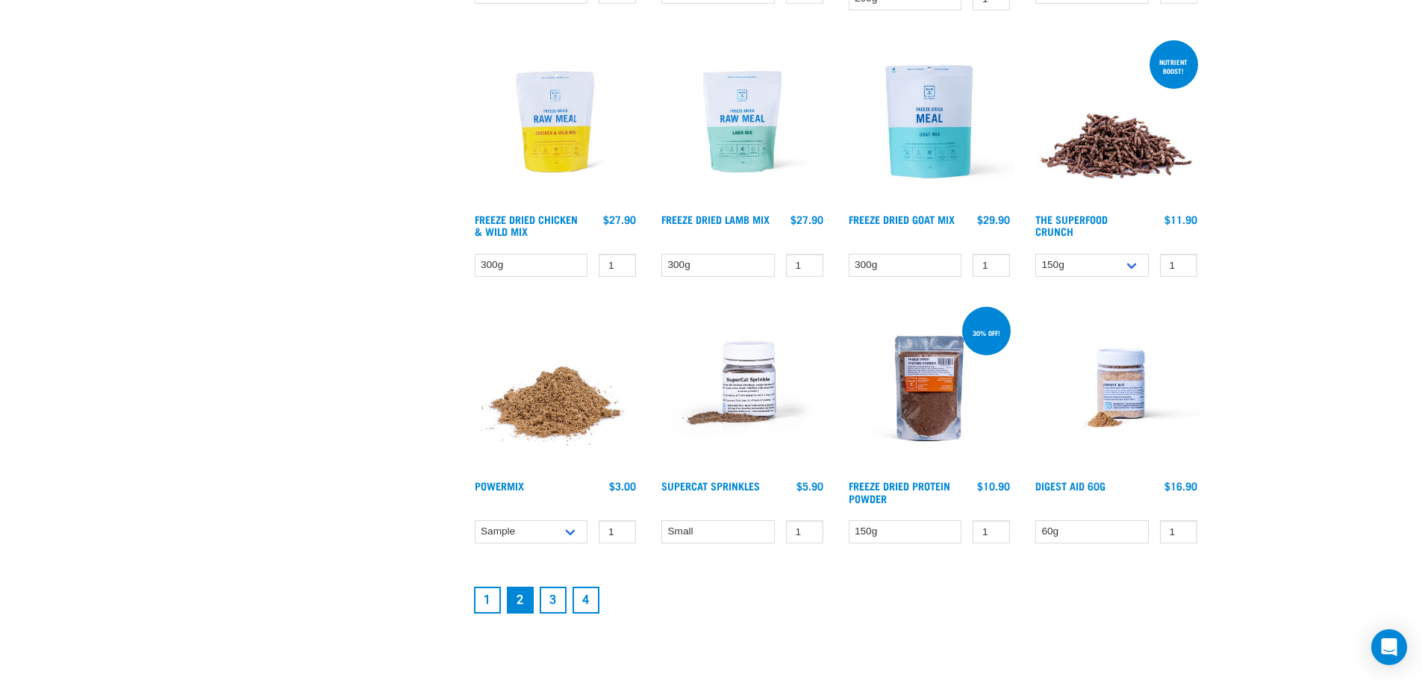
click at [750, 378] on img at bounding box center [742, 388] width 169 height 169
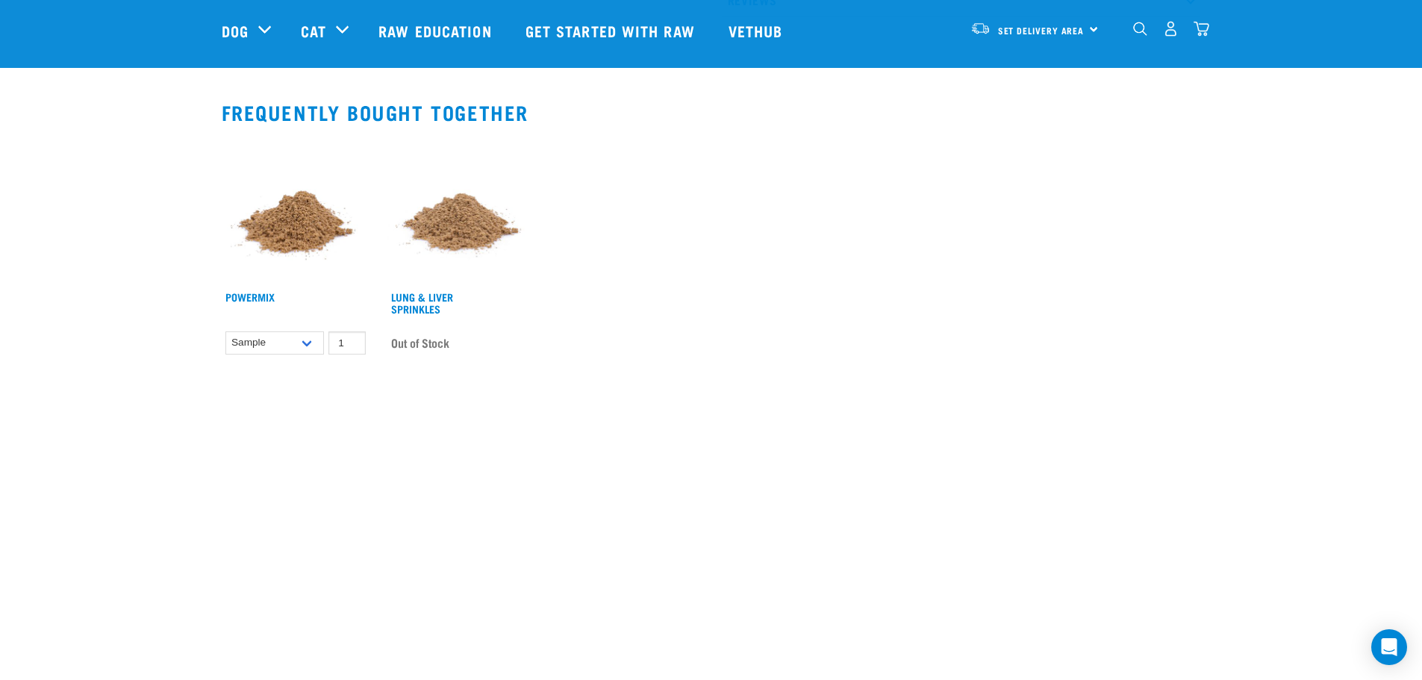
scroll to position [970, 0]
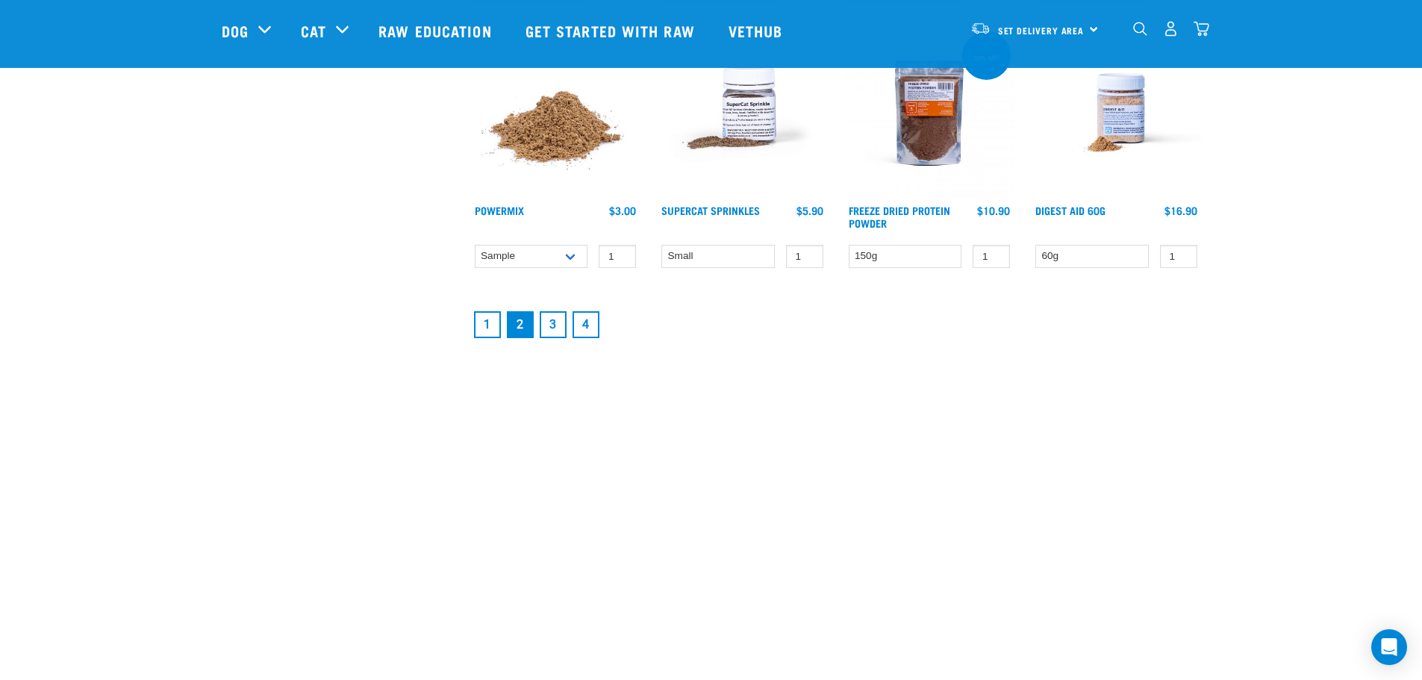
scroll to position [2200, 0]
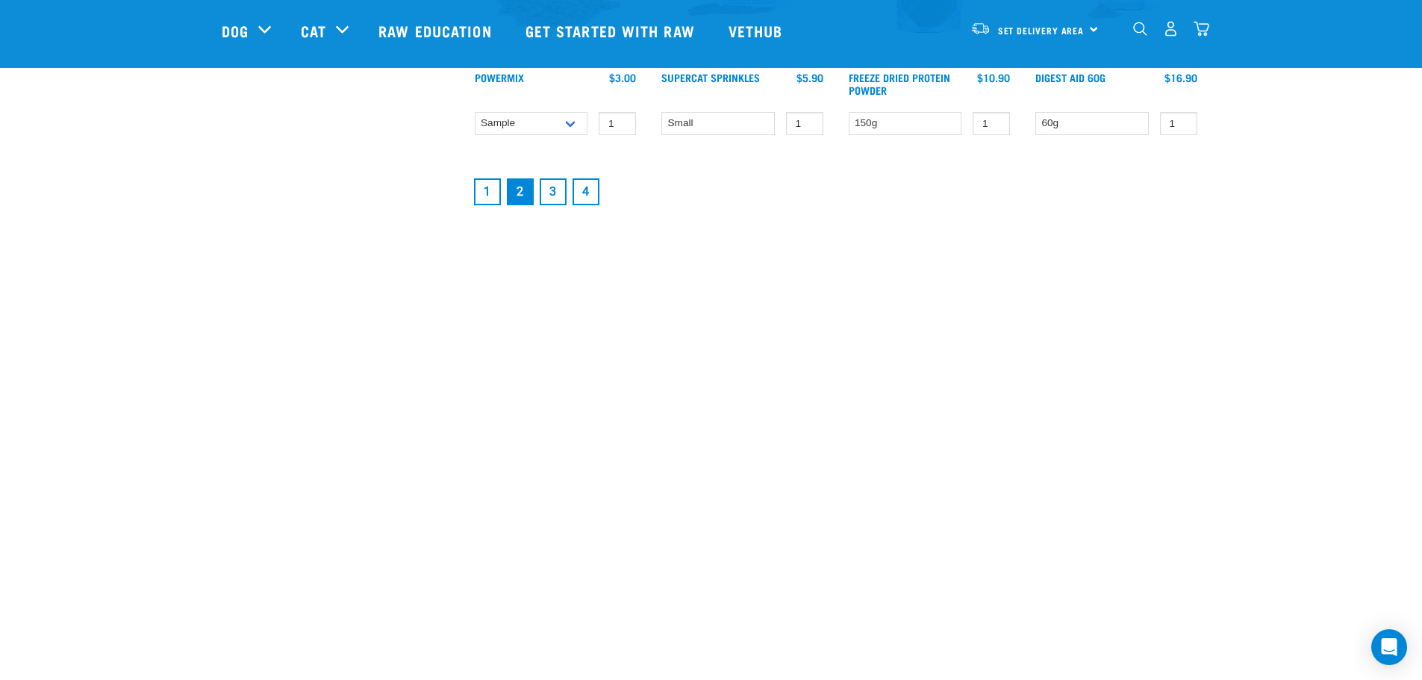
click at [546, 189] on link "3" at bounding box center [553, 191] width 27 height 27
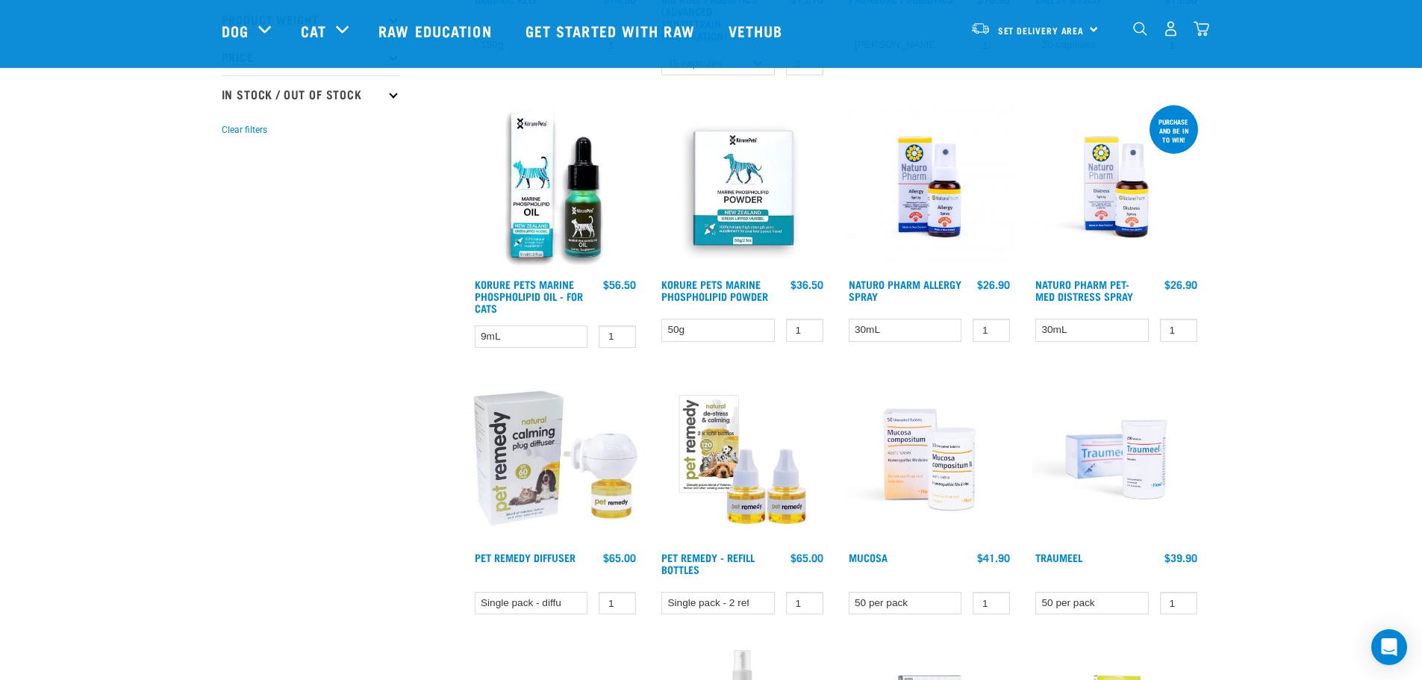
scroll to position [373, 0]
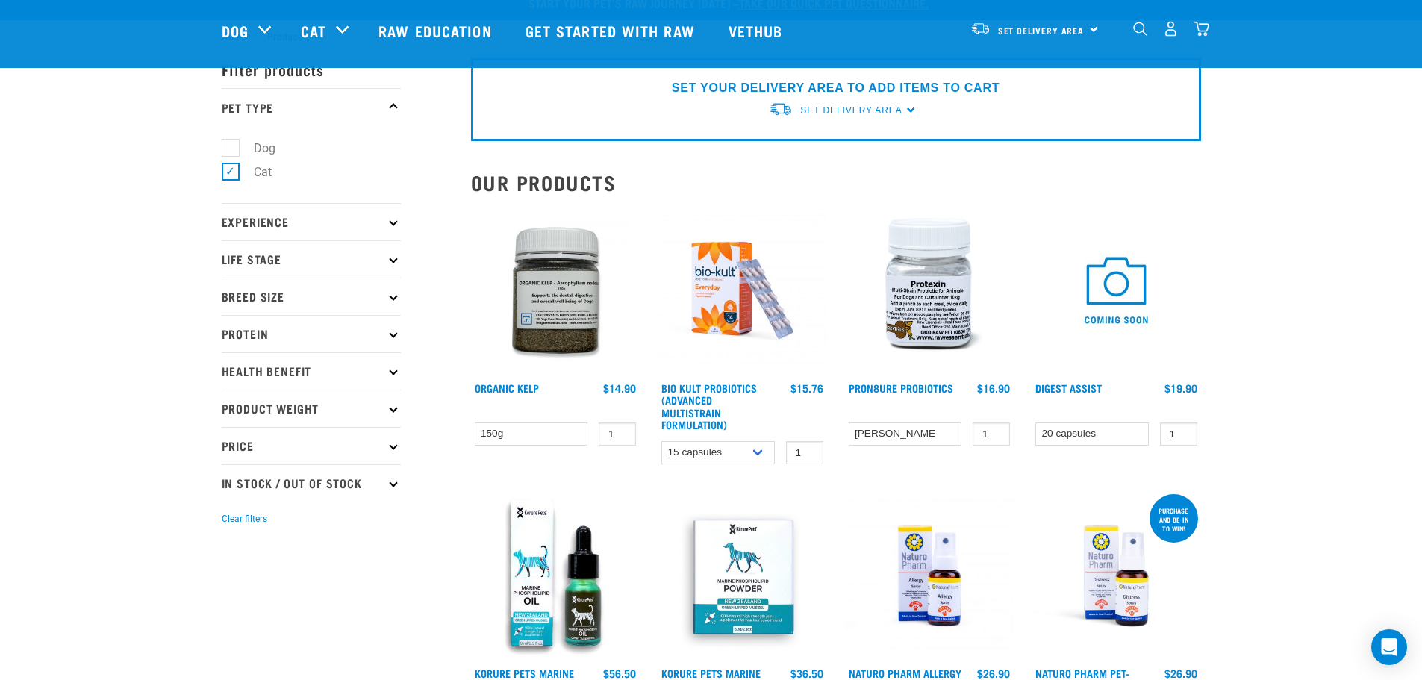
scroll to position [0, 0]
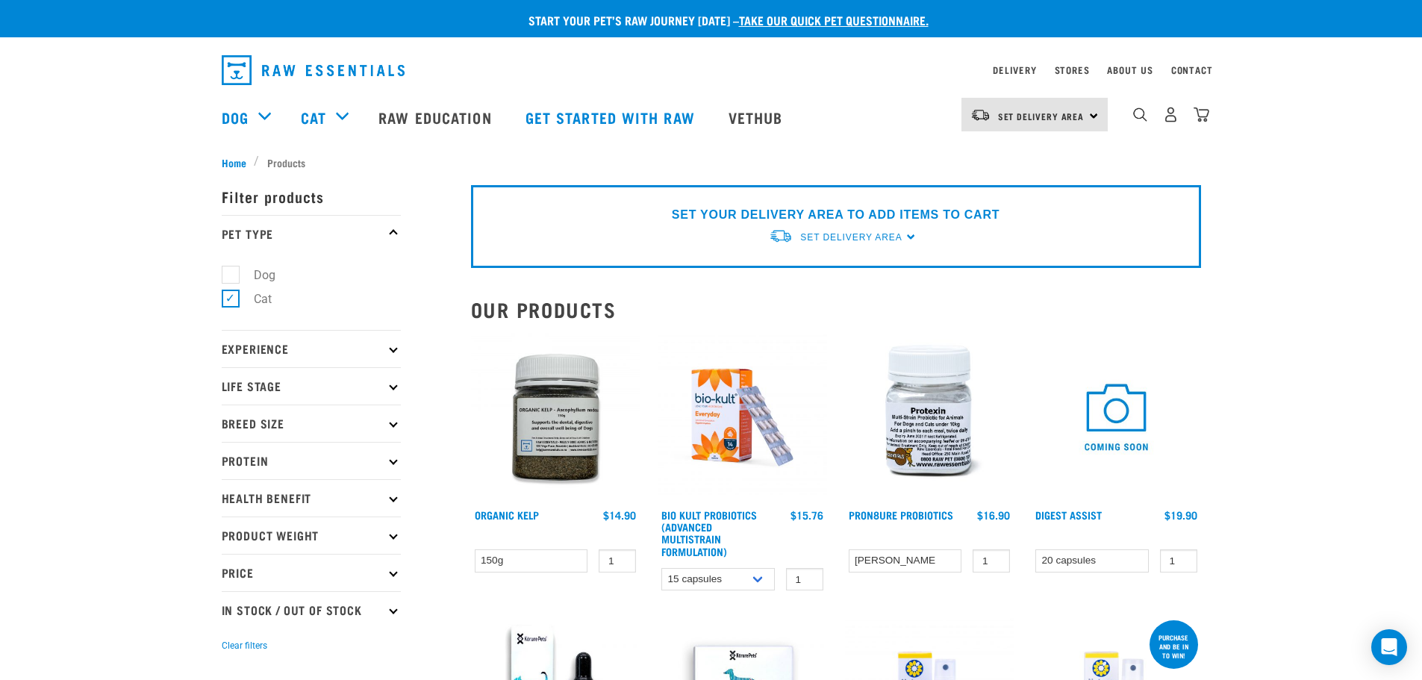
click at [528, 399] on img at bounding box center [555, 417] width 169 height 169
